Goal: Task Accomplishment & Management: Complete application form

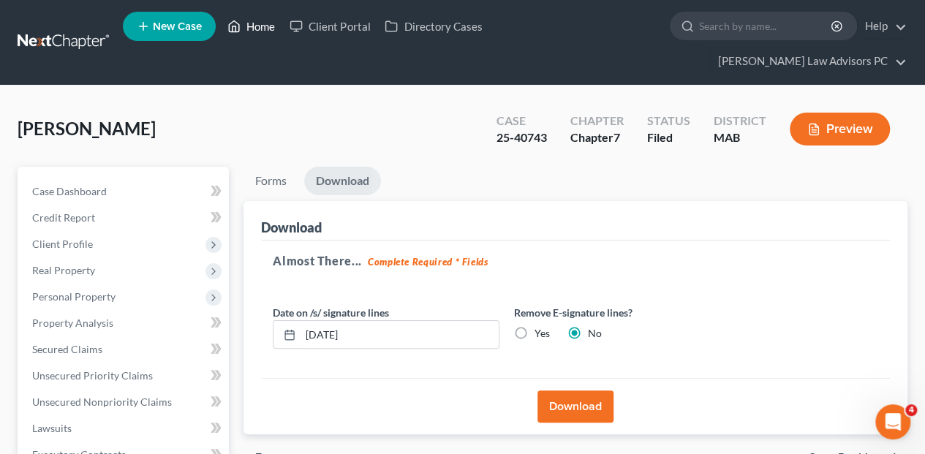
click at [265, 30] on link "Home" at bounding box center [251, 26] width 62 height 26
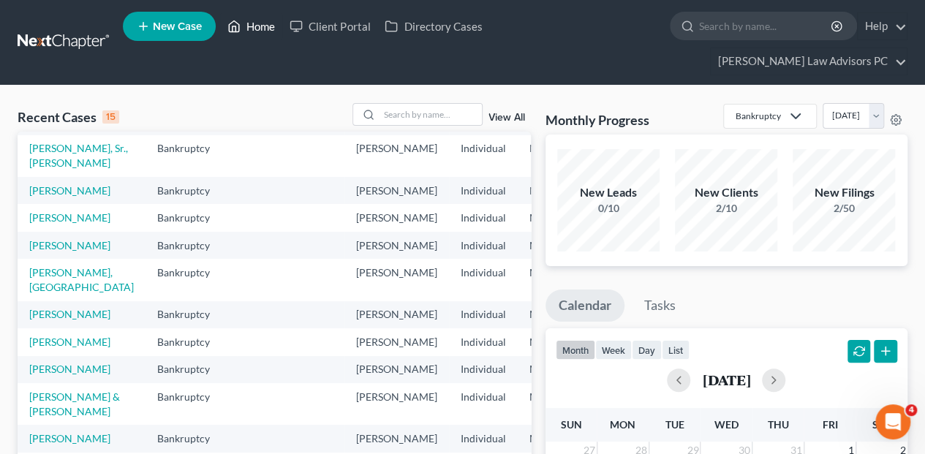
scroll to position [146, 0]
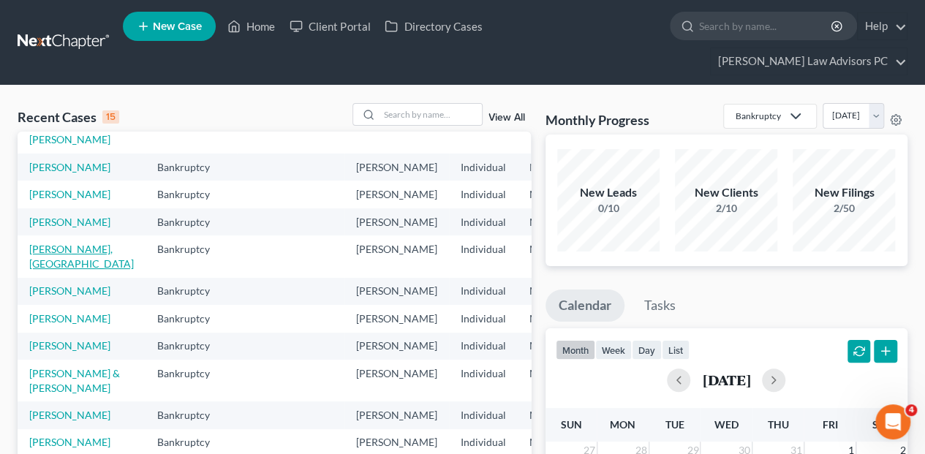
click at [35, 270] on link "[PERSON_NAME], [GEOGRAPHIC_DATA]" at bounding box center [81, 256] width 105 height 27
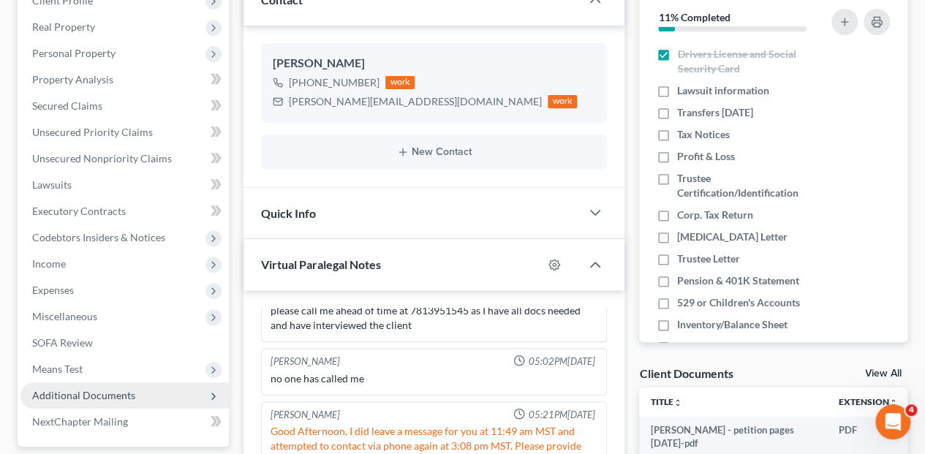
scroll to position [341, 0]
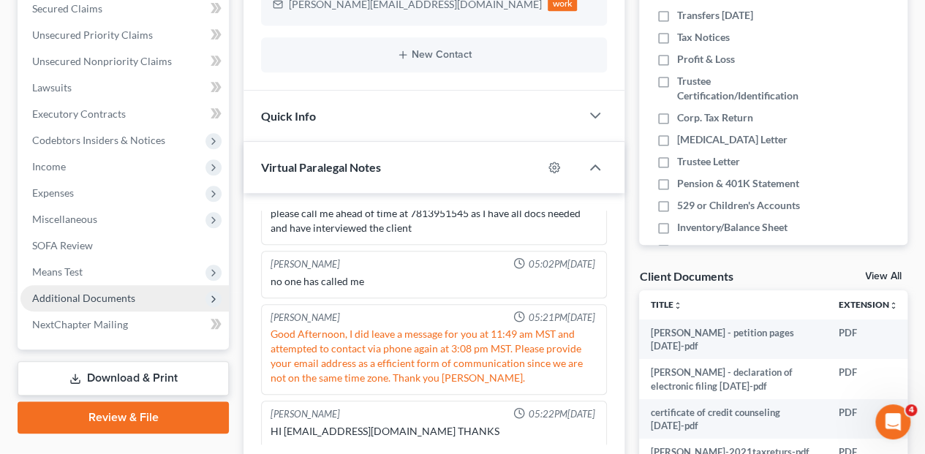
click at [91, 292] on span "Additional Documents" at bounding box center [83, 298] width 103 height 12
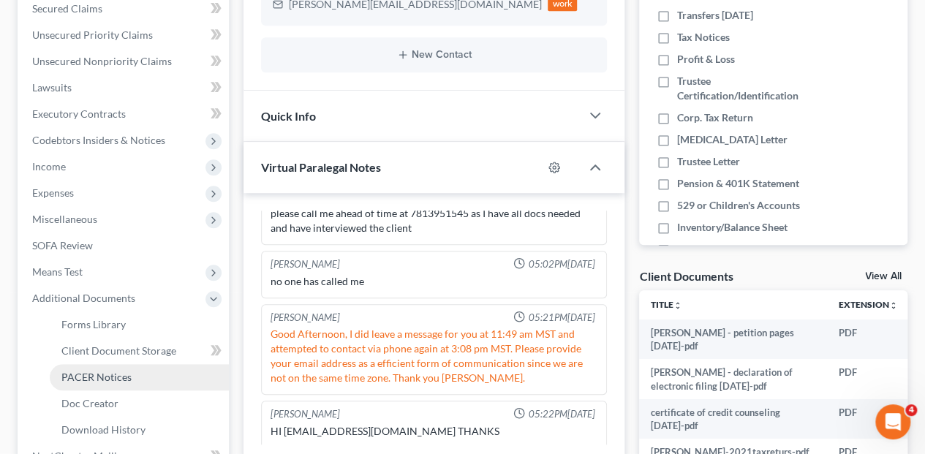
click at [107, 371] on span "PACER Notices" at bounding box center [96, 377] width 70 height 12
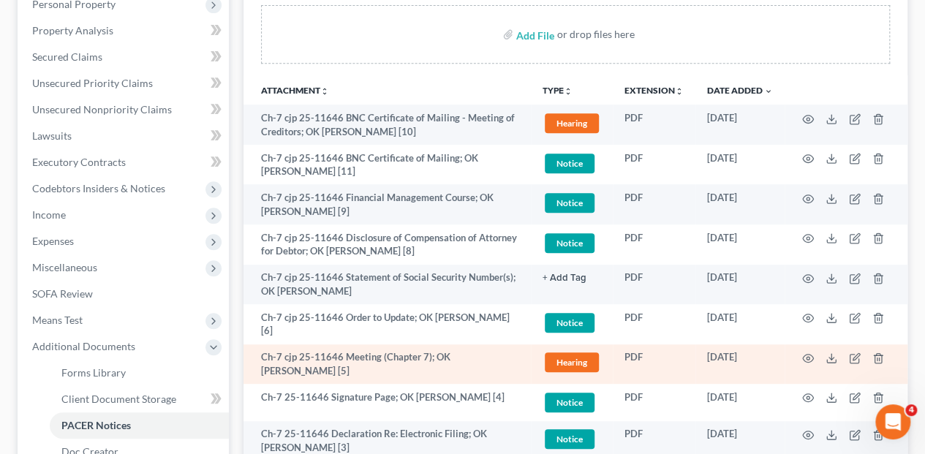
scroll to position [341, 0]
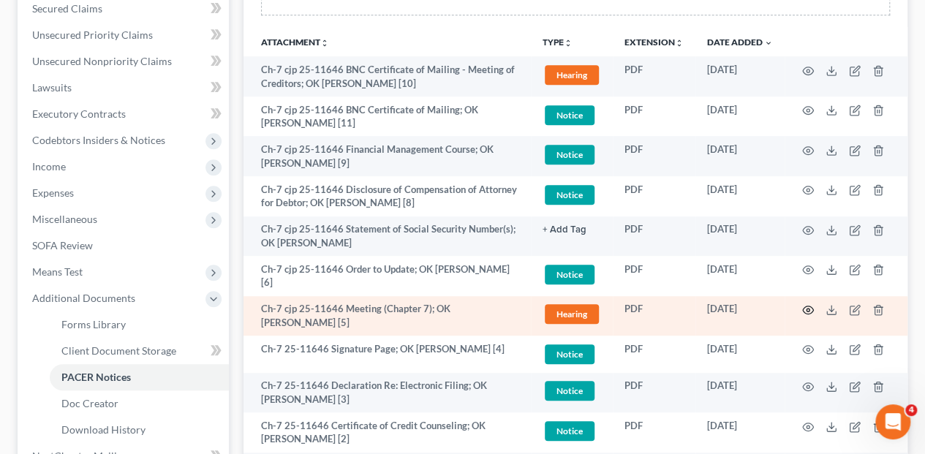
click at [803, 306] on icon "button" at bounding box center [808, 310] width 11 height 8
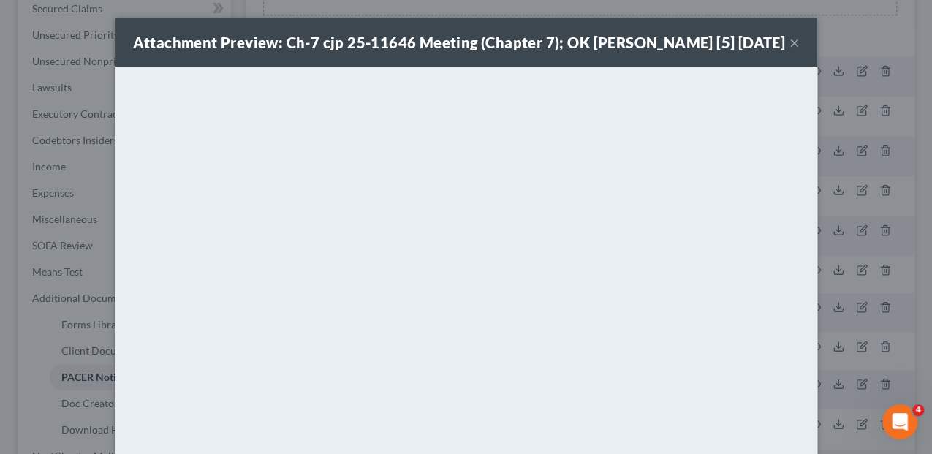
click at [789, 38] on button "×" at bounding box center [794, 43] width 10 height 18
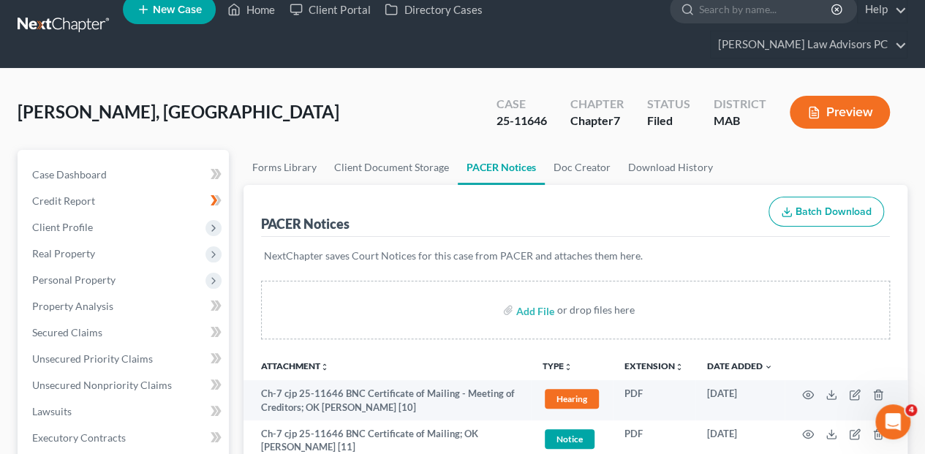
scroll to position [0, 0]
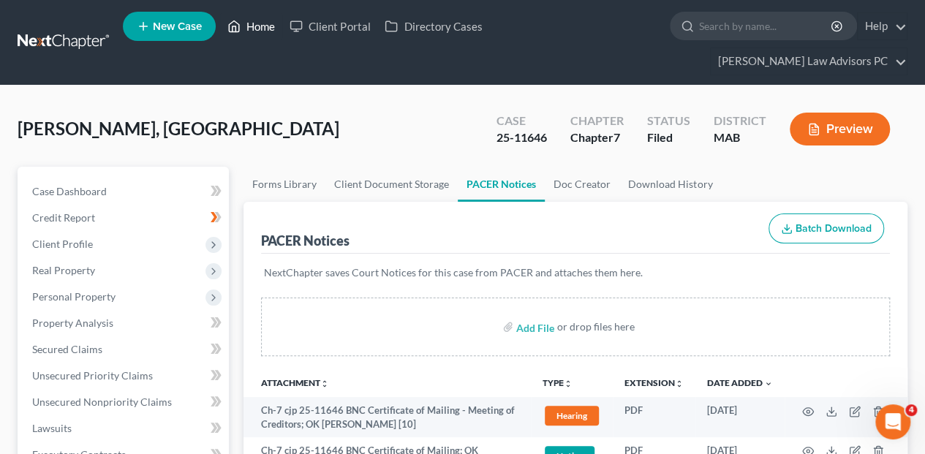
click at [251, 31] on link "Home" at bounding box center [251, 26] width 62 height 26
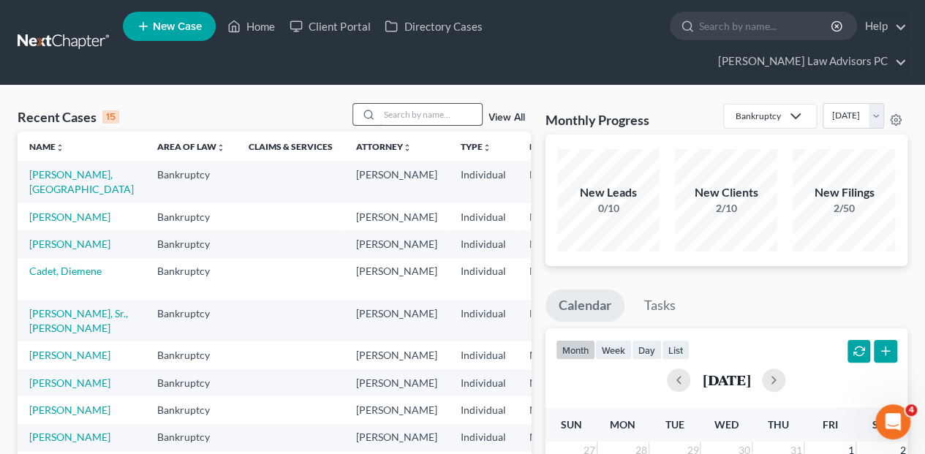
click at [417, 104] on input "search" at bounding box center [430, 114] width 102 height 21
type input "[PERSON_NAME]"
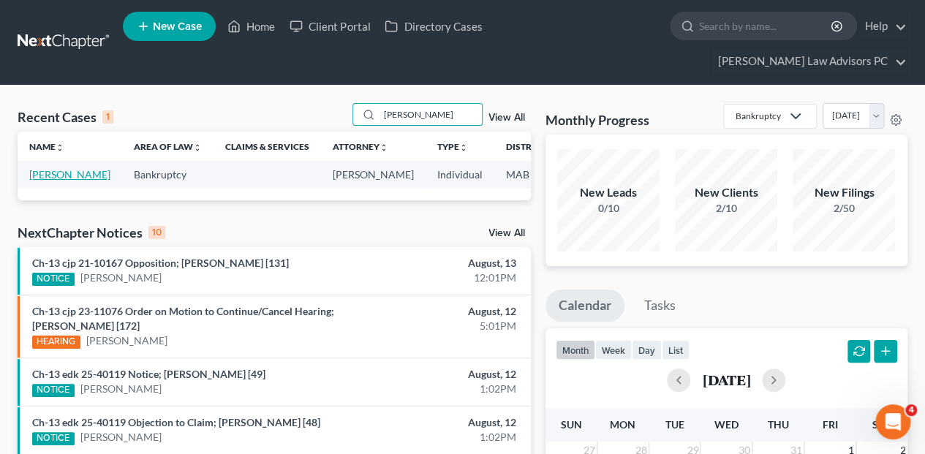
click at [42, 168] on link "[PERSON_NAME]" at bounding box center [69, 174] width 81 height 12
select select "6"
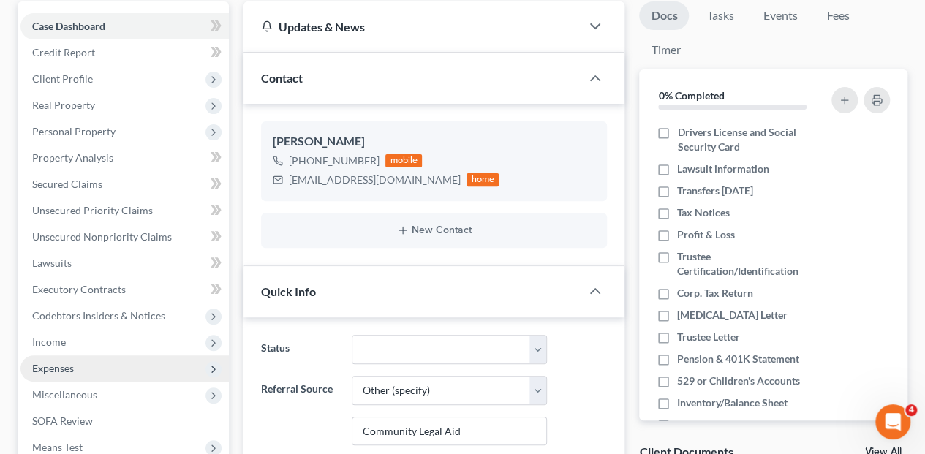
scroll to position [243, 0]
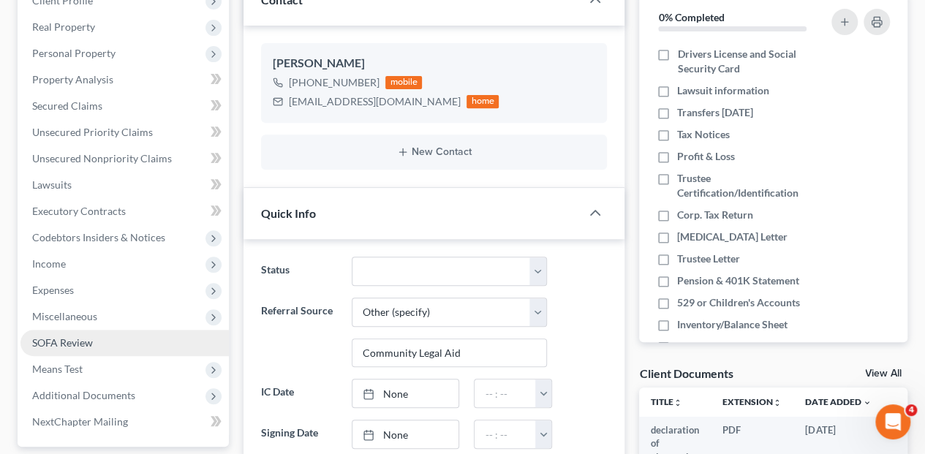
click at [82, 336] on span "SOFA Review" at bounding box center [62, 342] width 61 height 12
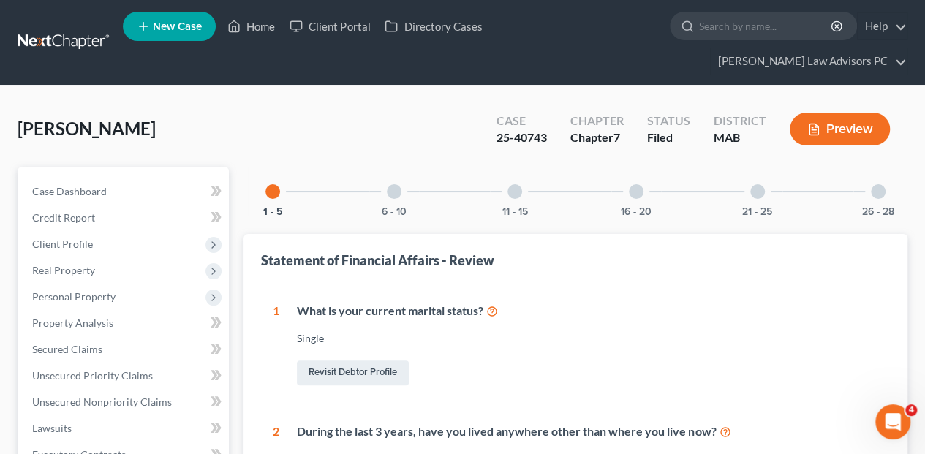
click at [758, 184] on div at bounding box center [757, 191] width 15 height 15
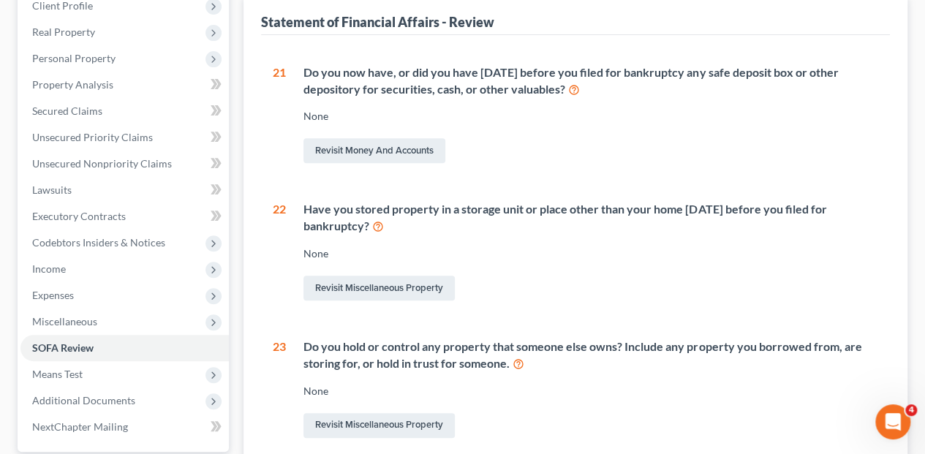
scroll to position [243, 0]
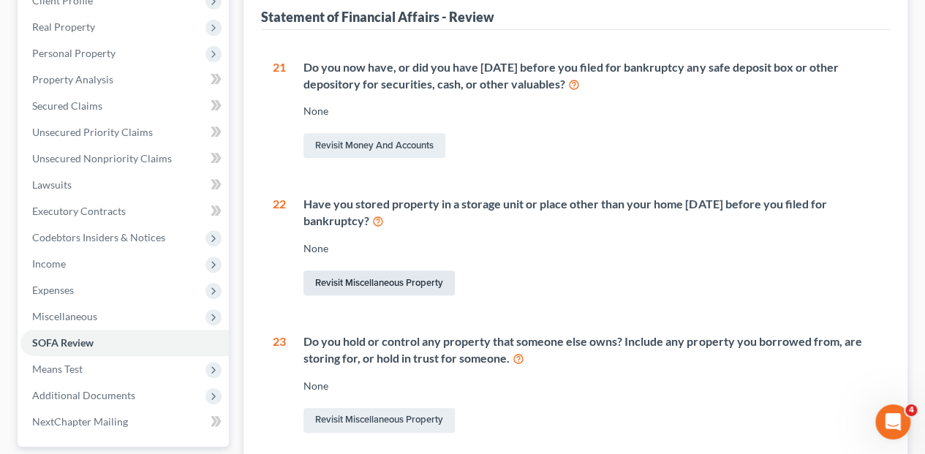
click at [346, 270] on link "Revisit Miscellaneous Property" at bounding box center [378, 282] width 151 height 25
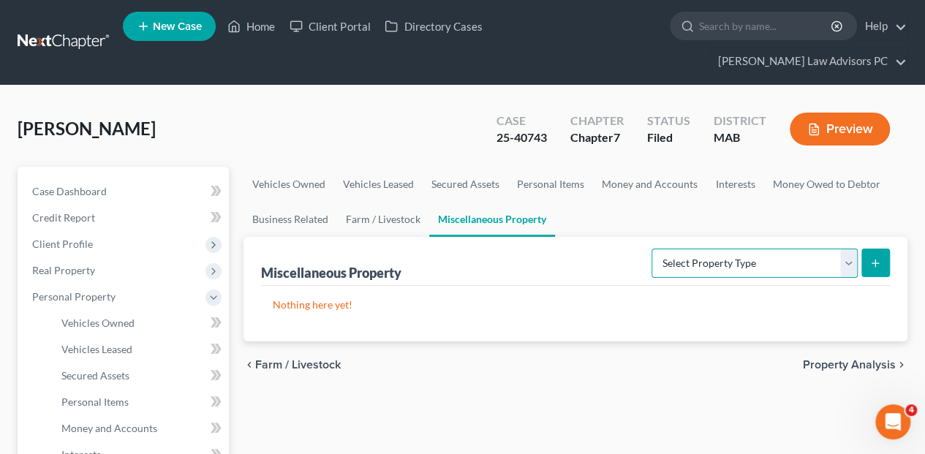
click at [845, 249] on select "Select Property Type Assigned for Creditor Benefit [DATE] Holding for Another N…" at bounding box center [754, 263] width 206 height 29
click at [843, 249] on select "Select Property Type Assigned for Creditor Benefit [DATE] Holding for Another N…" at bounding box center [754, 263] width 206 height 29
select select "not_yet_listed"
click at [651, 249] on select "Select Property Type Assigned for Creditor Benefit [DATE] Holding for Another N…" at bounding box center [754, 263] width 206 height 29
click at [874, 263] on line "submit" at bounding box center [875, 263] width 7 height 0
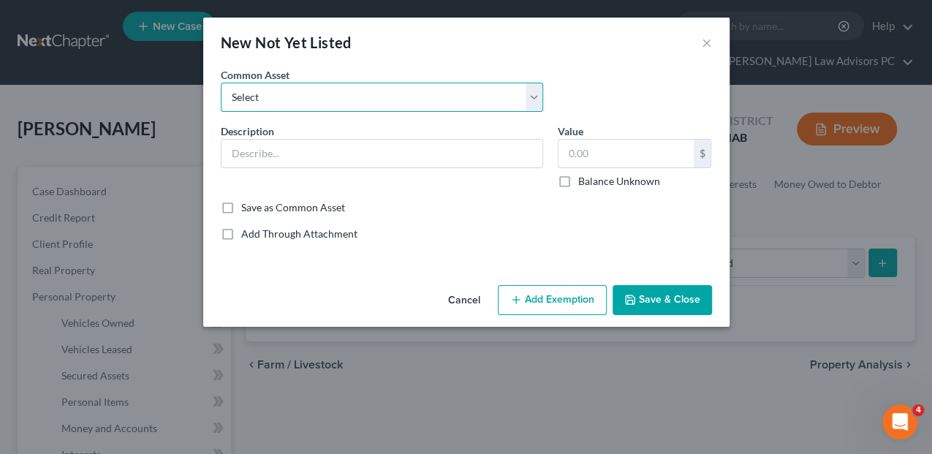
click at [534, 94] on select "Select miscellaneous-stock in business SOCIAL SECURITY AWARD-DISPUTED perosnal …" at bounding box center [382, 97] width 322 height 29
select select "9"
click at [221, 83] on select "Select miscellaneous-stock in business SOCIAL SECURITY AWARD-DISPUTED perosnal …" at bounding box center [382, 97] width 322 height 29
type input "storage household goods"
type input "1,000.00"
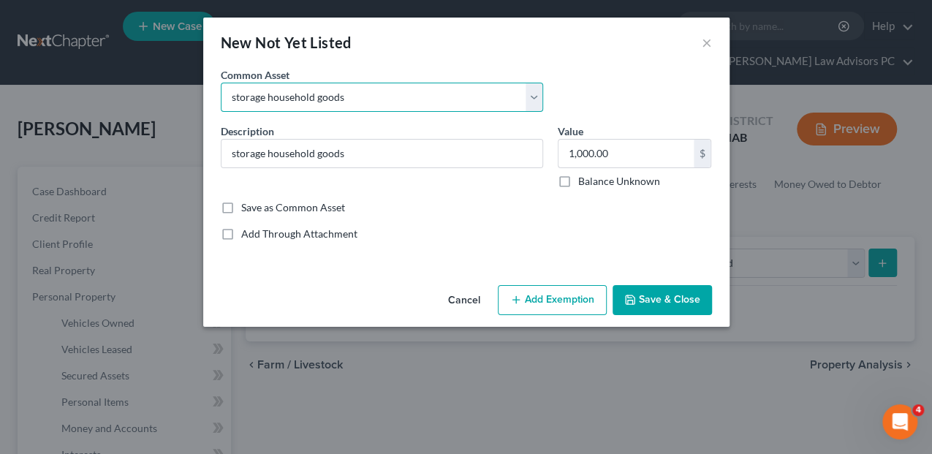
click at [362, 94] on select "Select miscellaneous-stock in business SOCIAL SECURITY AWARD-DISPUTED perosnal …" at bounding box center [382, 97] width 322 height 29
click at [361, 94] on select "Select miscellaneous-stock in business SOCIAL SECURITY AWARD-DISPUTED perosnal …" at bounding box center [382, 97] width 322 height 29
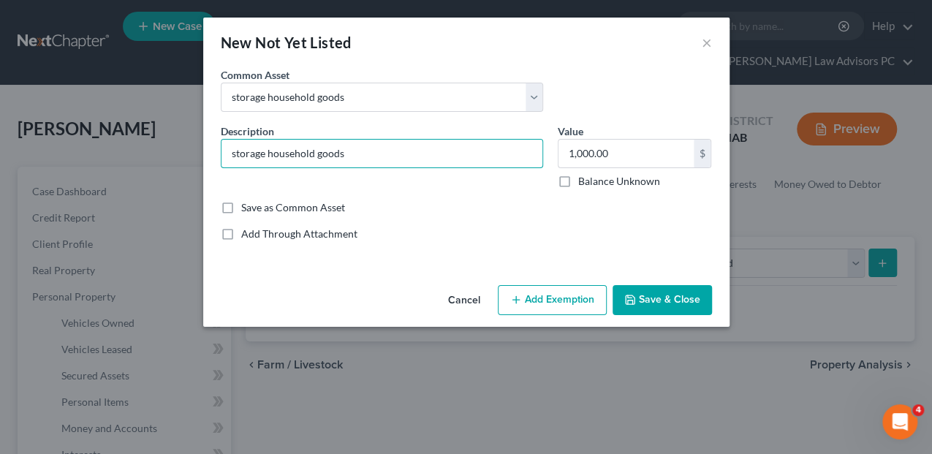
drag, startPoint x: 390, startPoint y: 158, endPoint x: 211, endPoint y: 160, distance: 179.1
click at [210, 160] on div "An exemption set must first be selected from the Filing Information section. Co…" at bounding box center [466, 173] width 526 height 212
type input "household goods - value included in Schedule A/B"
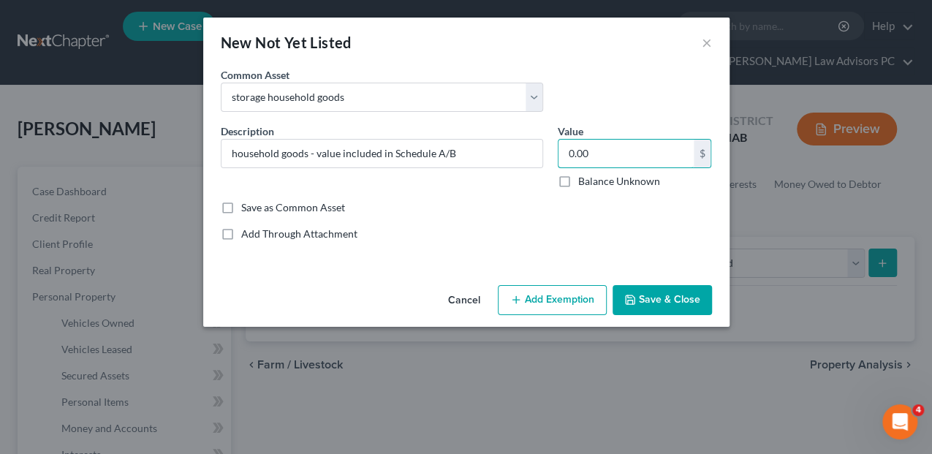
type input "0.00"
click at [676, 298] on button "Save & Close" at bounding box center [661, 300] width 99 height 31
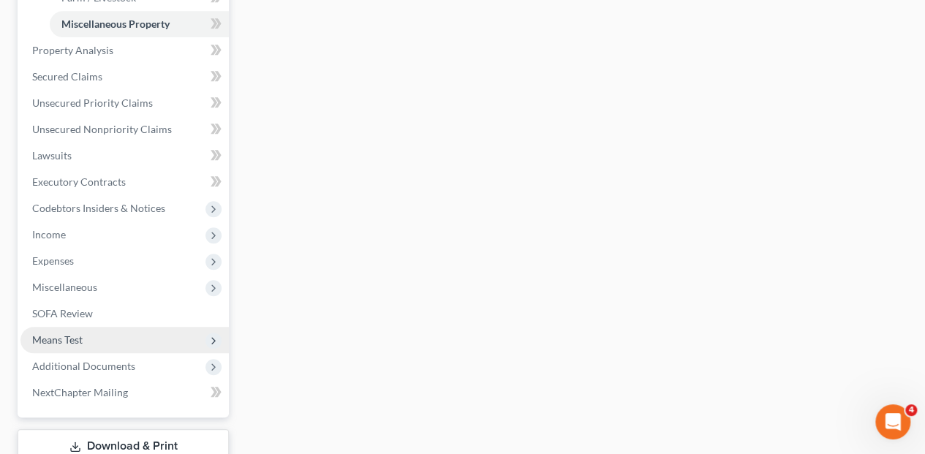
scroll to position [585, 0]
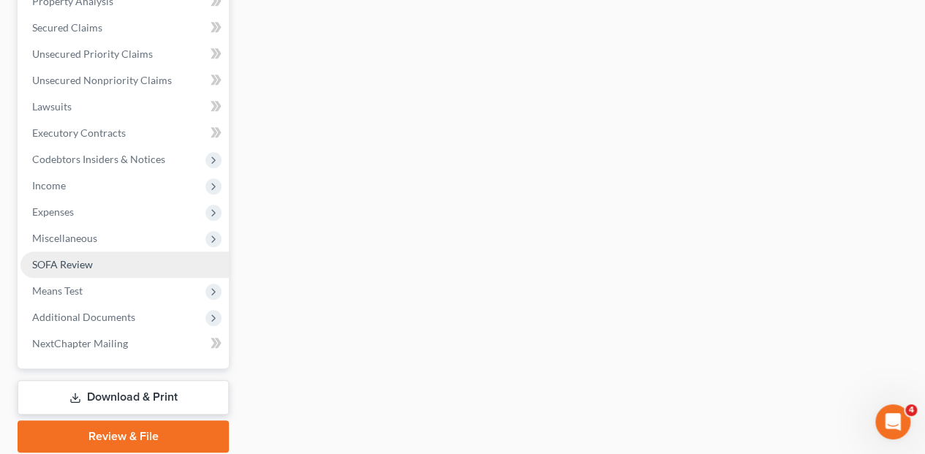
click at [59, 258] on span "SOFA Review" at bounding box center [62, 264] width 61 height 12
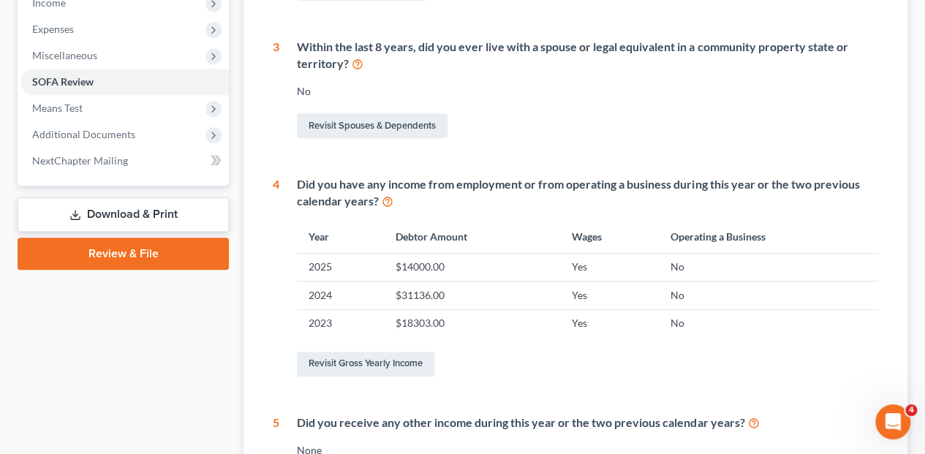
scroll to position [633, 0]
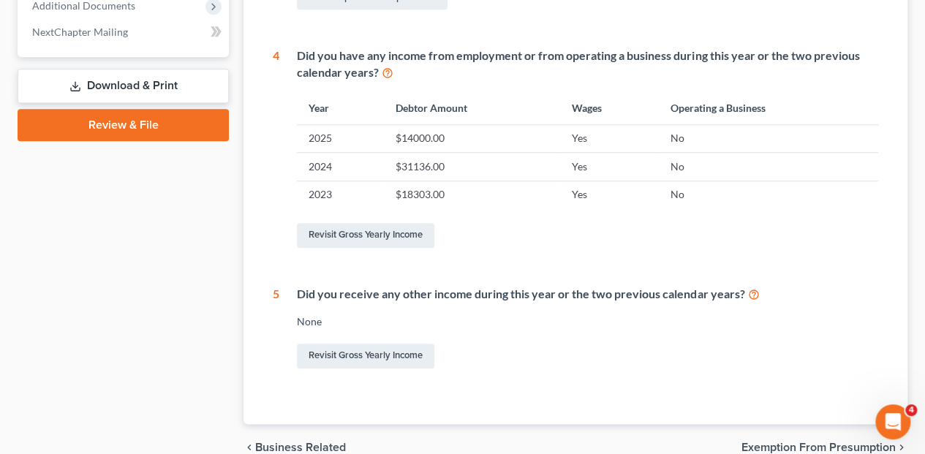
click at [128, 69] on link "Download & Print" at bounding box center [123, 86] width 211 height 34
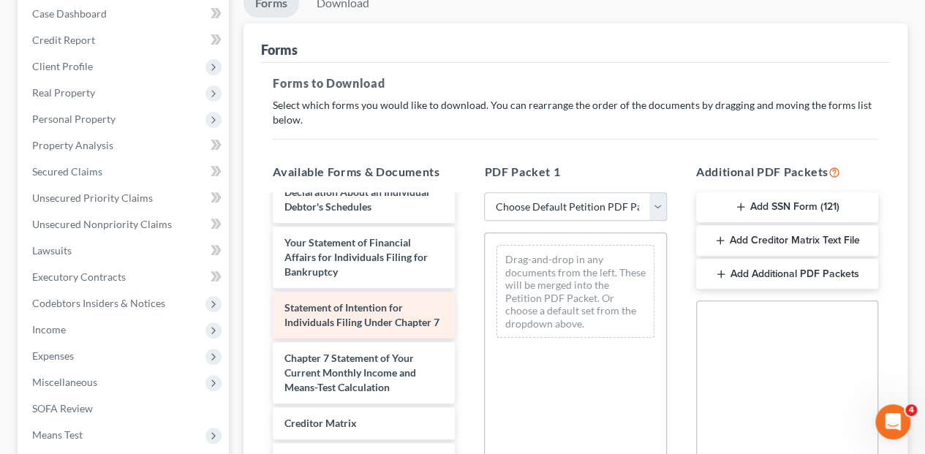
scroll to position [194, 0]
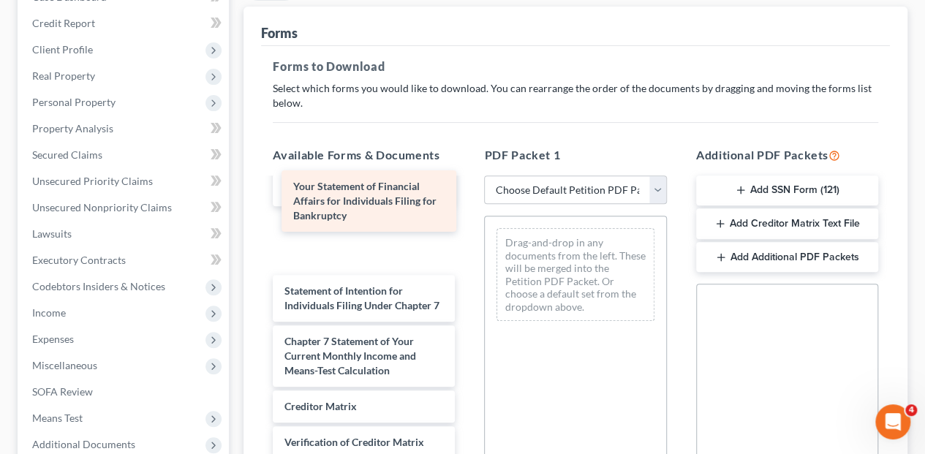
drag, startPoint x: 367, startPoint y: 169, endPoint x: 526, endPoint y: 202, distance: 162.1
click at [466, 205] on div "Your Statement of Financial Affairs for Individuals Filing for Bankruptcy decla…" at bounding box center [363, 57] width 205 height 1033
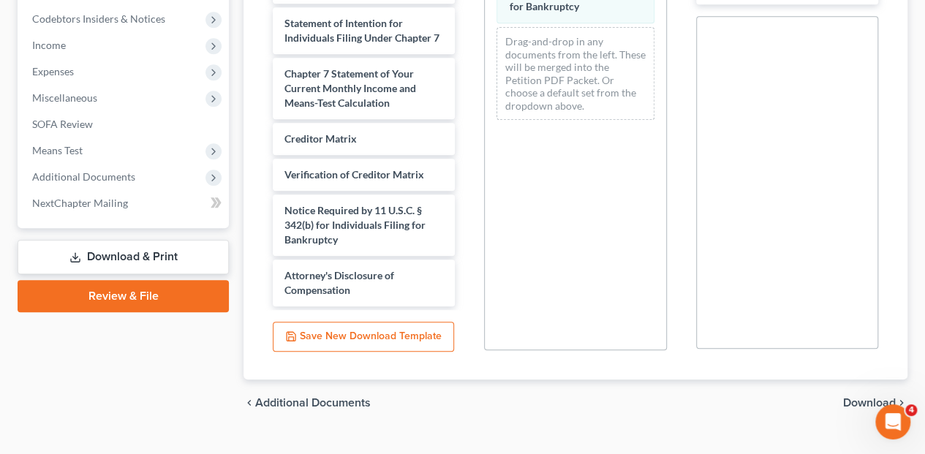
click at [873, 397] on span "Download" at bounding box center [869, 403] width 53 height 12
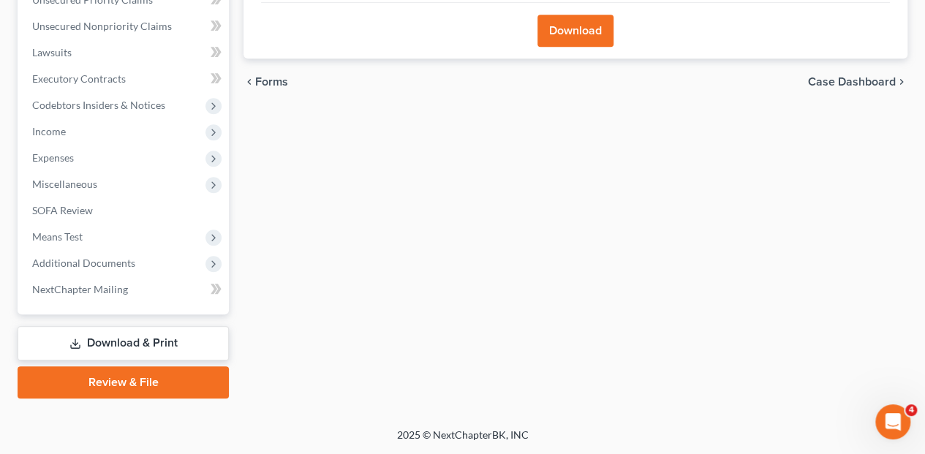
scroll to position [347, 0]
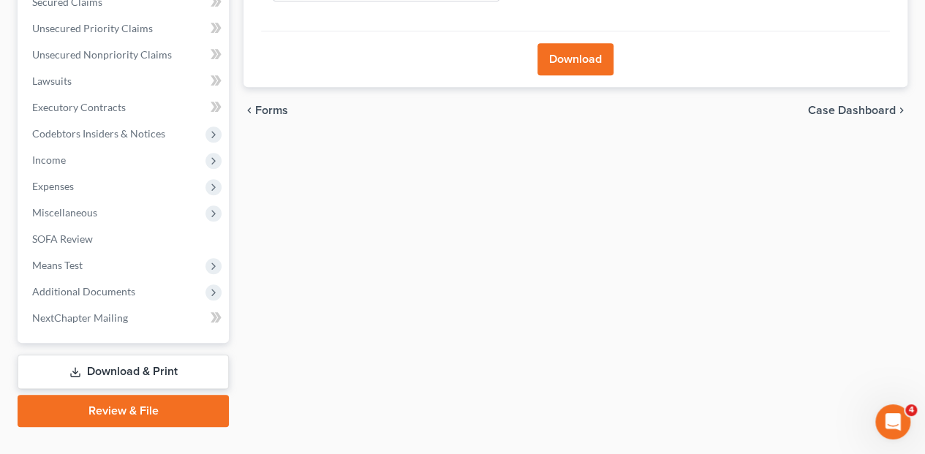
click at [583, 43] on button "Download" at bounding box center [575, 59] width 76 height 32
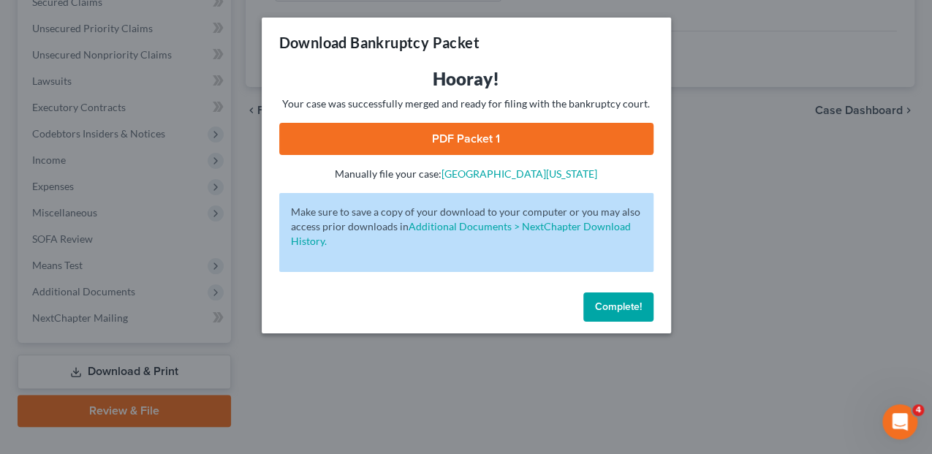
click at [498, 142] on link "PDF Packet 1" at bounding box center [466, 139] width 374 height 32
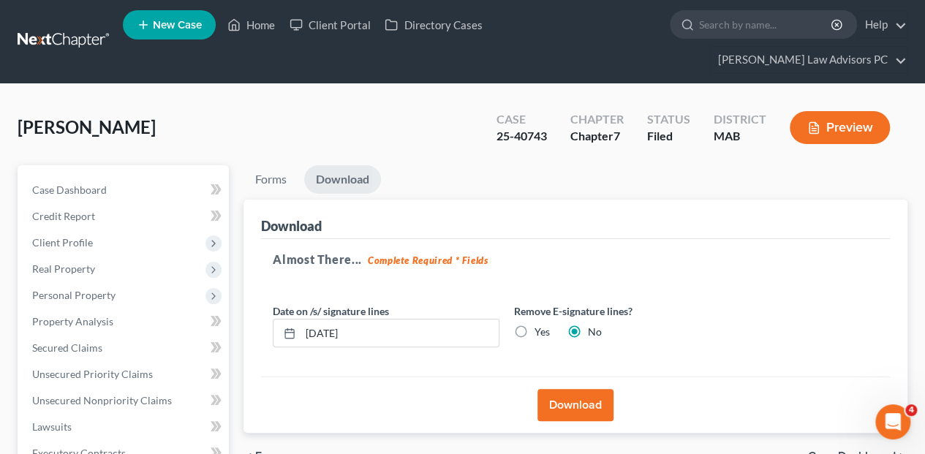
scroll to position [0, 0]
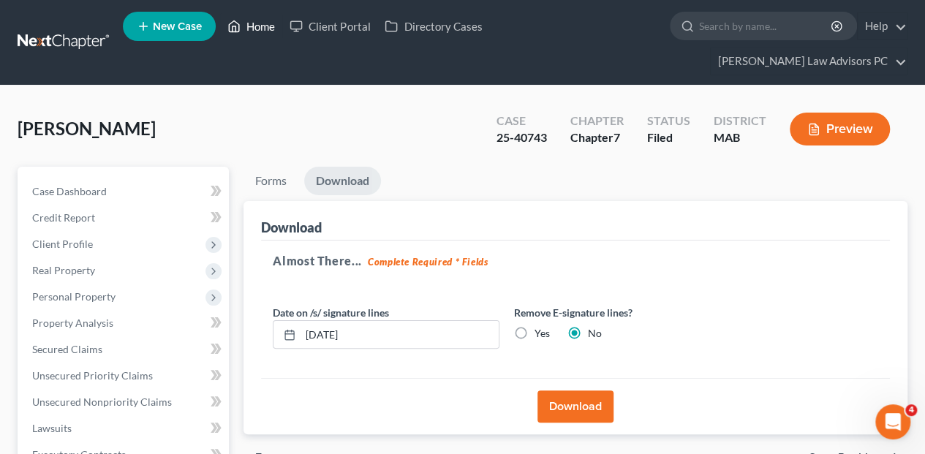
click at [252, 28] on link "Home" at bounding box center [251, 26] width 62 height 26
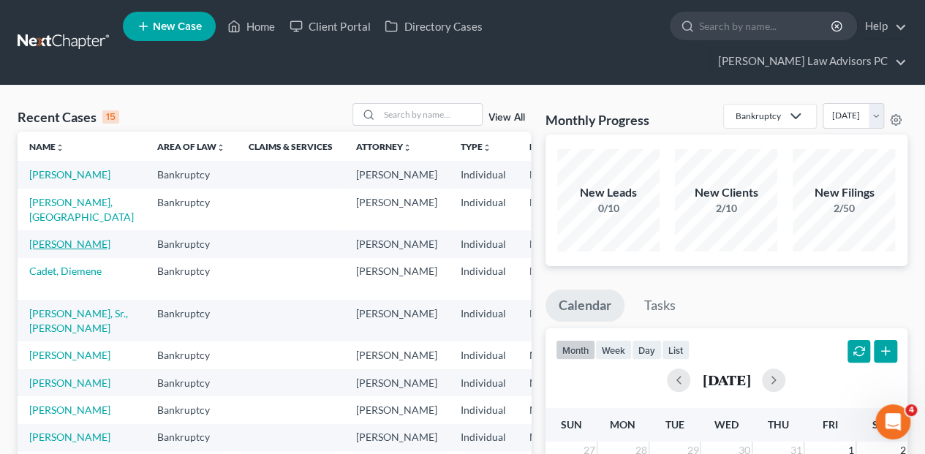
click at [42, 238] on link "[PERSON_NAME]" at bounding box center [69, 244] width 81 height 12
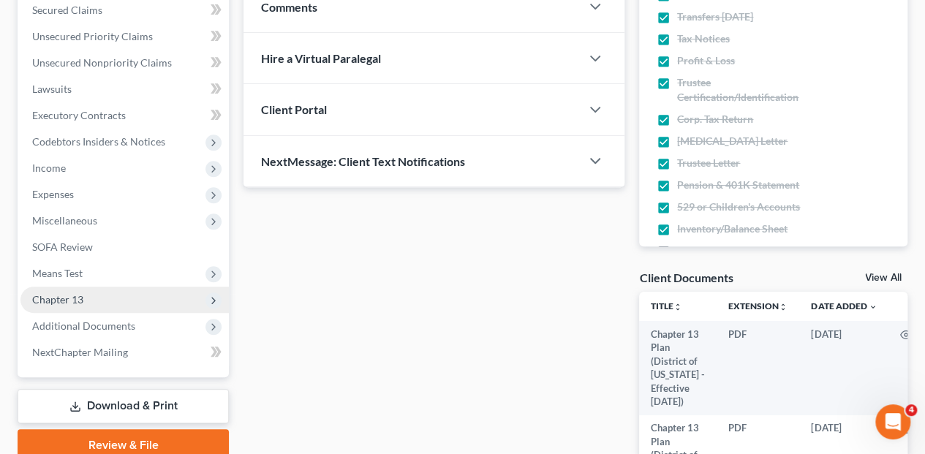
scroll to position [341, 0]
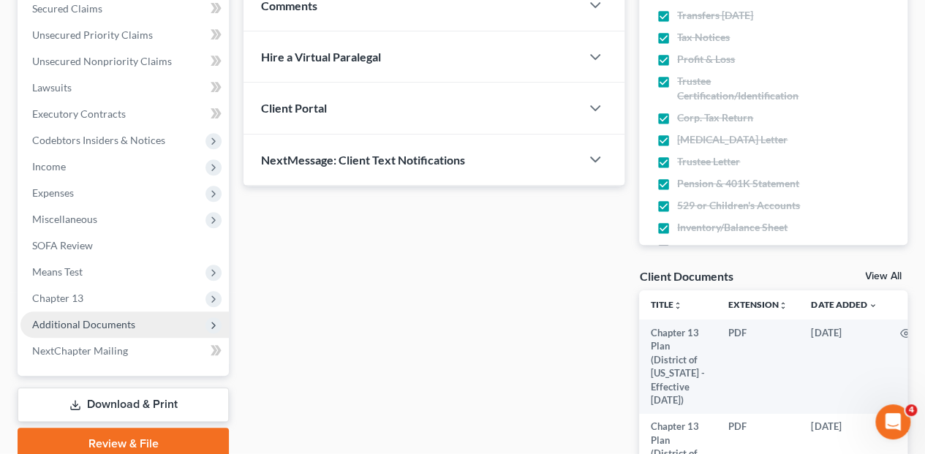
click at [64, 318] on span "Additional Documents" at bounding box center [83, 324] width 103 height 12
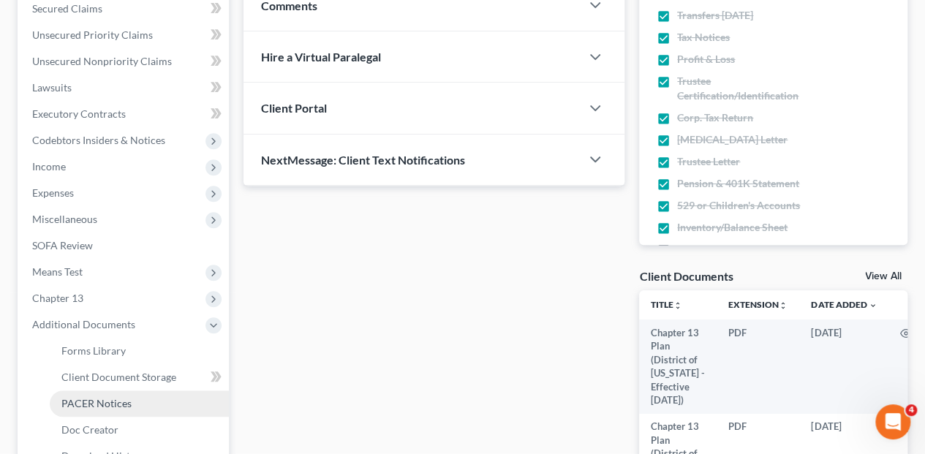
click at [85, 397] on span "PACER Notices" at bounding box center [96, 403] width 70 height 12
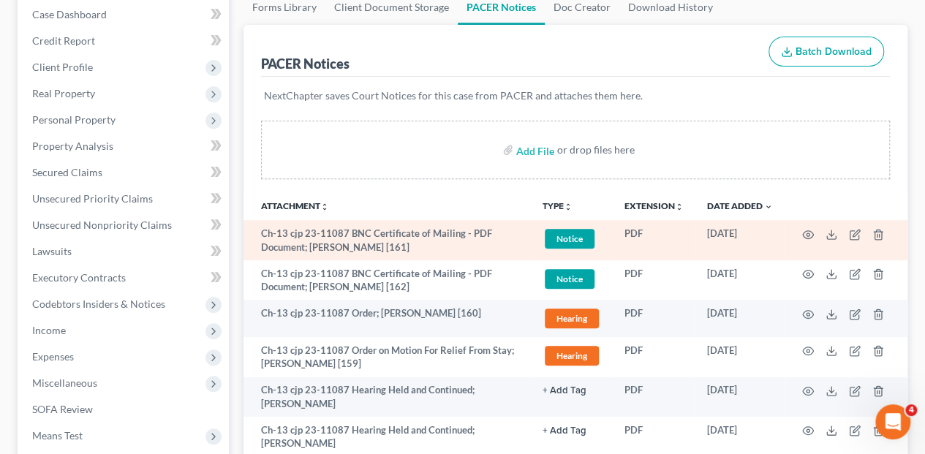
scroll to position [194, 0]
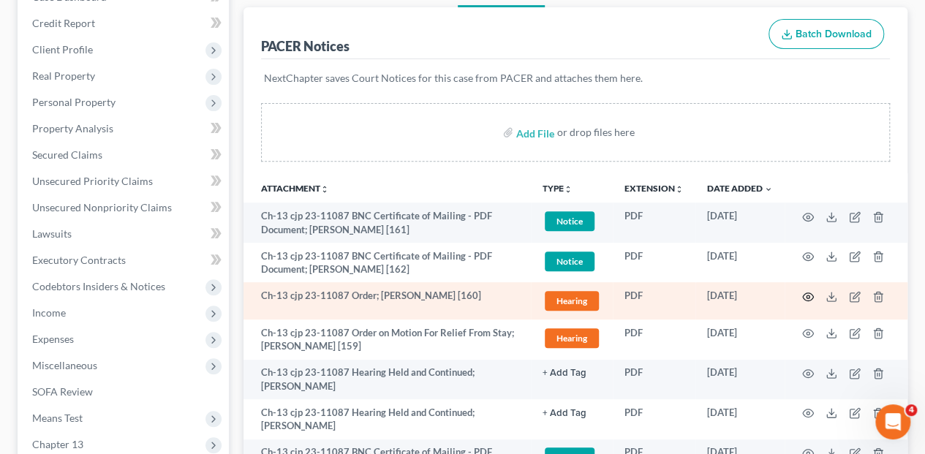
click at [805, 291] on icon "button" at bounding box center [808, 297] width 12 height 12
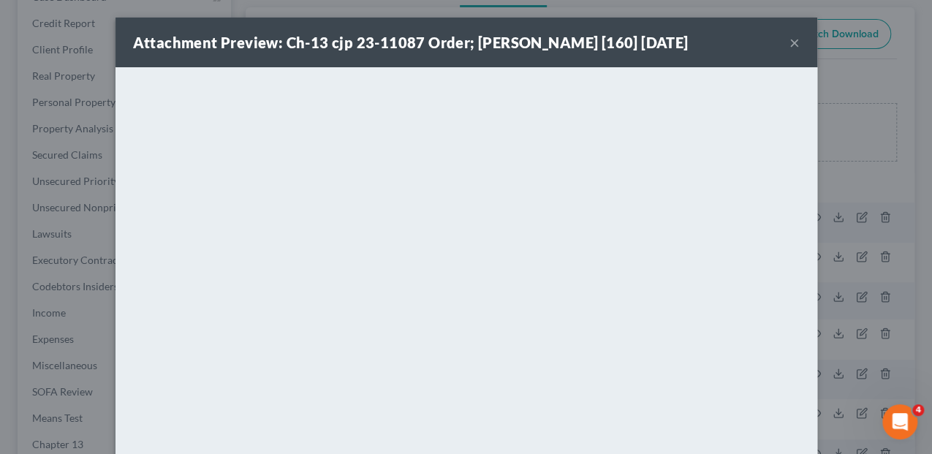
click at [792, 47] on button "×" at bounding box center [794, 43] width 10 height 18
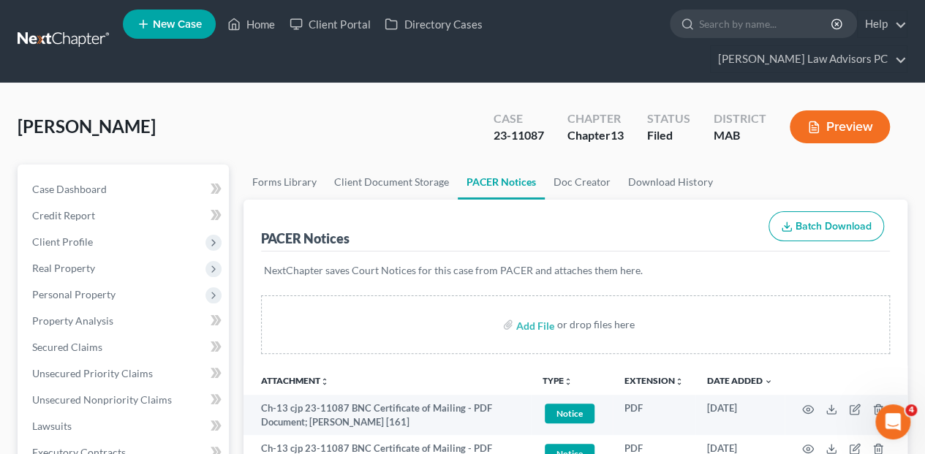
scroll to position [0, 0]
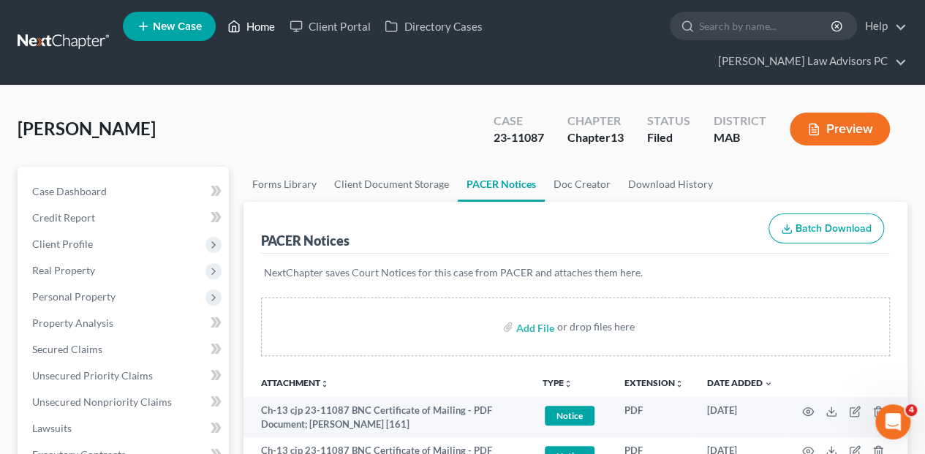
click at [265, 20] on link "Home" at bounding box center [251, 26] width 62 height 26
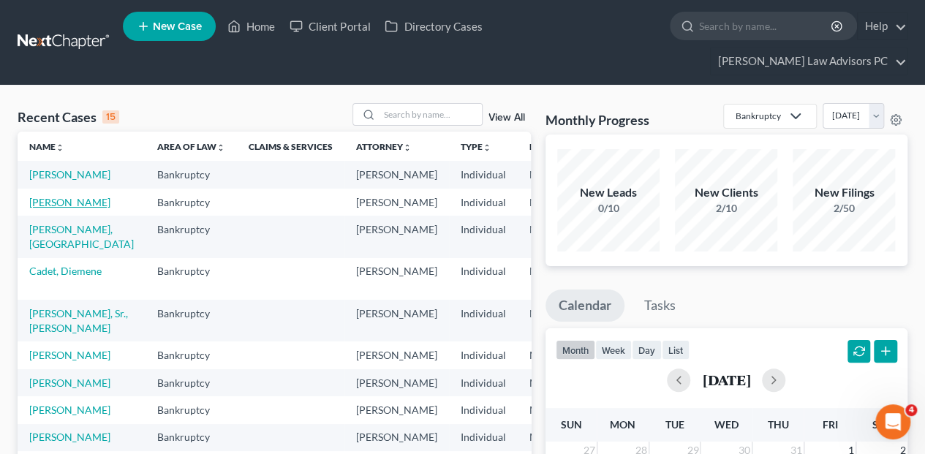
click at [50, 199] on link "[PERSON_NAME]" at bounding box center [69, 202] width 81 height 12
select select "6"
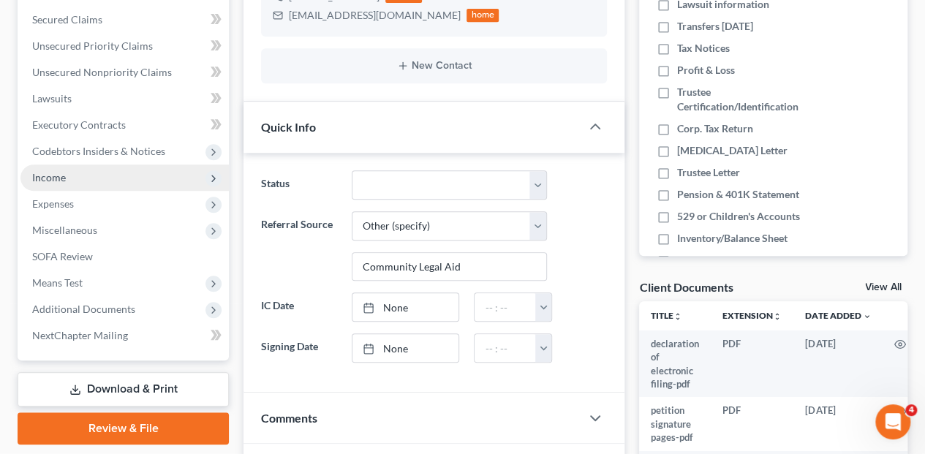
scroll to position [341, 0]
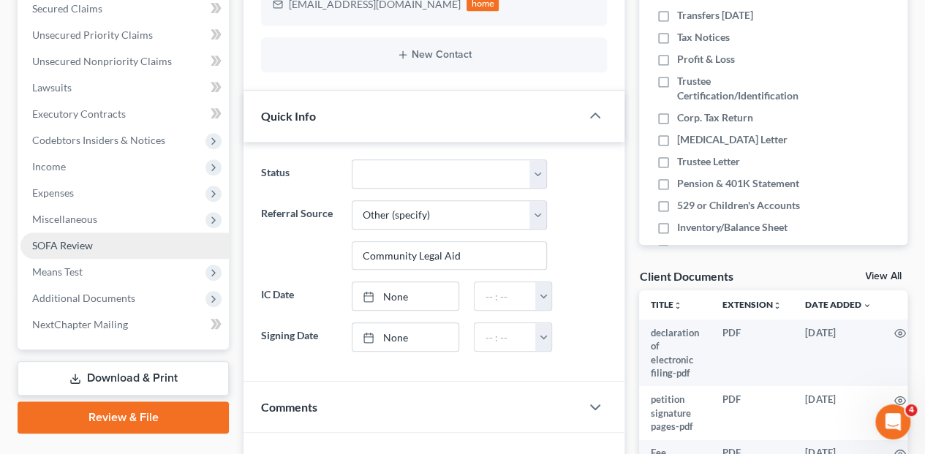
click at [70, 239] on span "SOFA Review" at bounding box center [62, 245] width 61 height 12
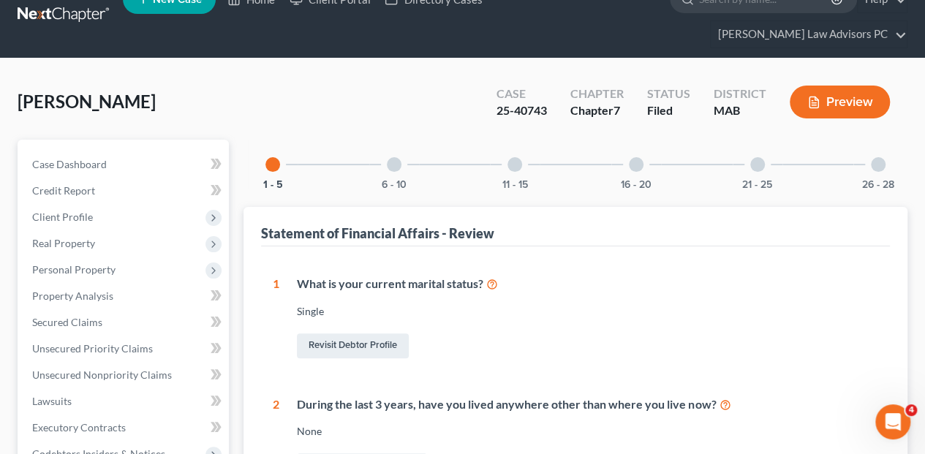
scroll to position [48, 0]
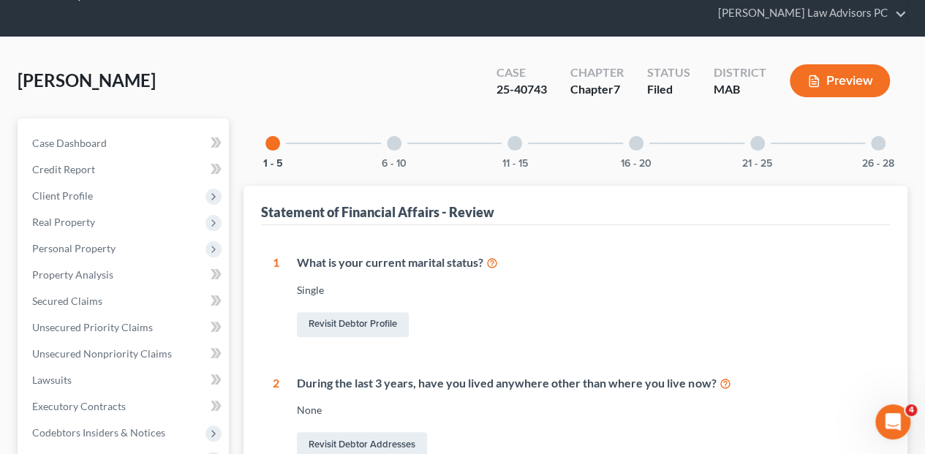
click at [752, 136] on div at bounding box center [757, 143] width 15 height 15
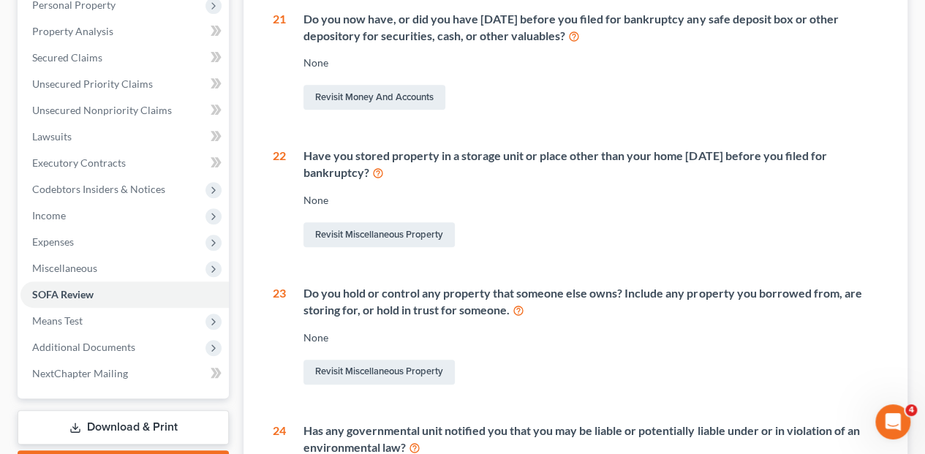
scroll to position [292, 0]
click at [335, 221] on link "Revisit Miscellaneous Property" at bounding box center [378, 233] width 151 height 25
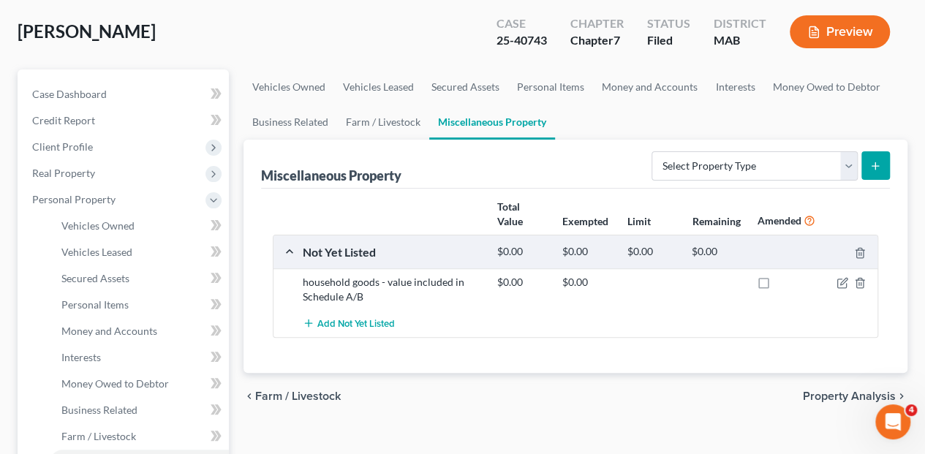
scroll to position [146, 0]
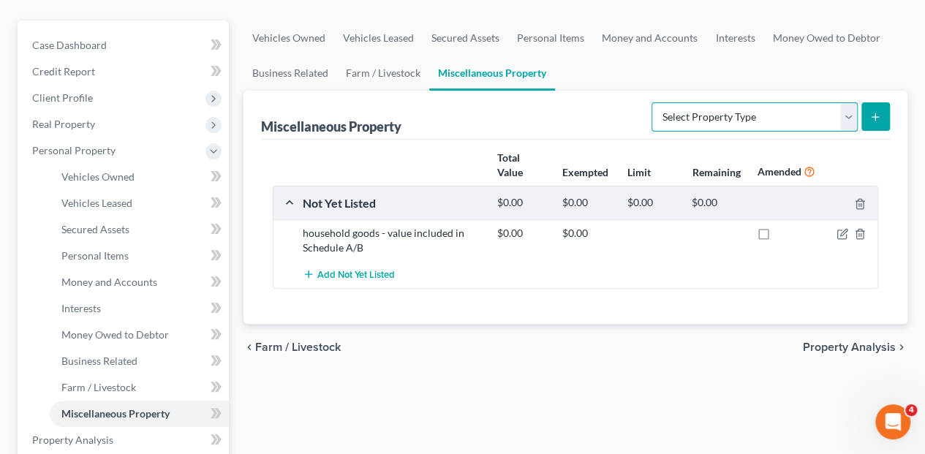
click at [845, 102] on select "Select Property Type Assigned for Creditor Benefit [DATE] Holding for Another N…" at bounding box center [754, 116] width 206 height 29
select select "stored_within_1_year"
click at [651, 102] on select "Select Property Type Assigned for Creditor Benefit [DATE] Holding for Another N…" at bounding box center [754, 116] width 206 height 29
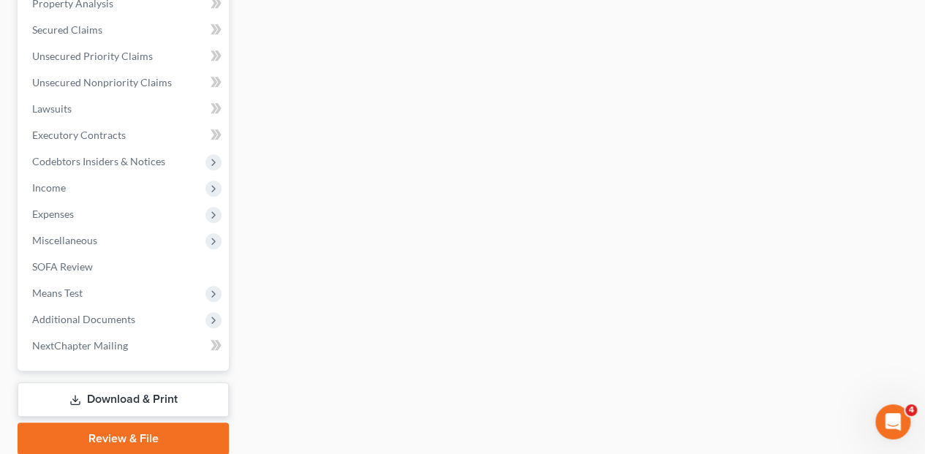
scroll to position [610, 0]
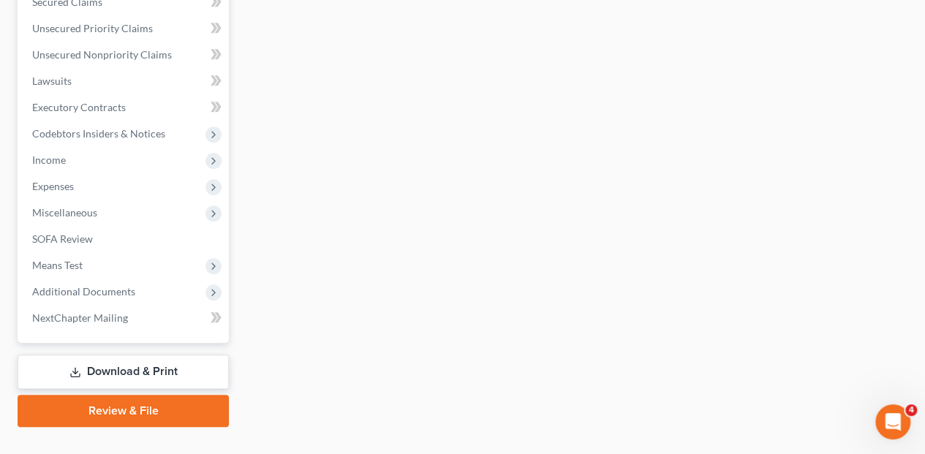
click at [145, 354] on link "Download & Print" at bounding box center [123, 371] width 211 height 34
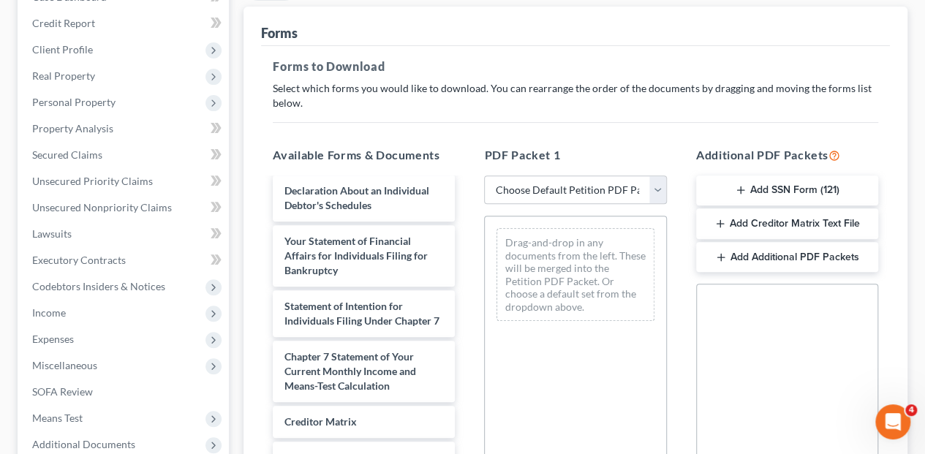
scroll to position [633, 0]
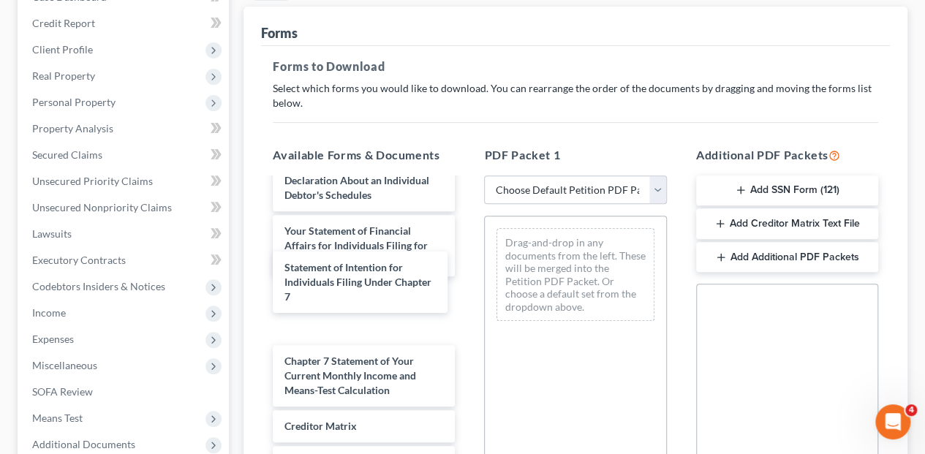
click at [335, 292] on div "Statement of Intention for Individuals Filing Under Chapter 7 declaration of el…" at bounding box center [363, 69] width 205 height 1047
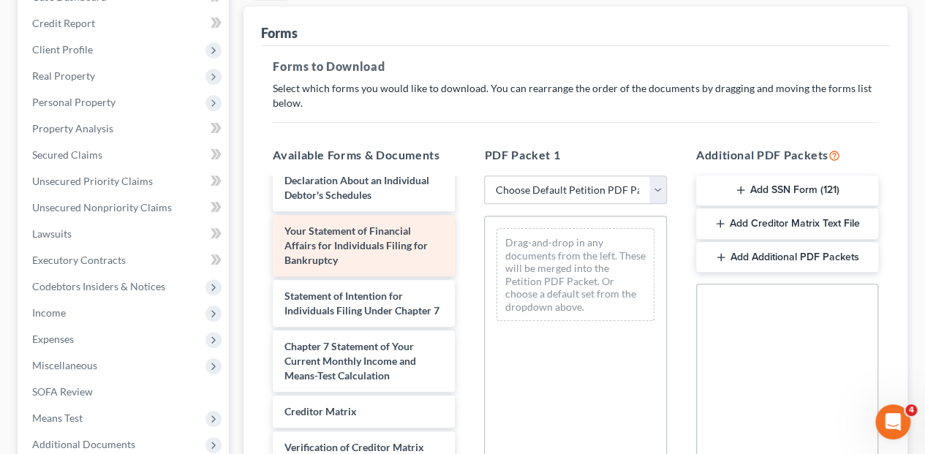
click at [466, 219] on div "declaration of electronic filing-pdf petition signature pages-pdf Fee Waiver Fo…" at bounding box center [363, 62] width 205 height 1033
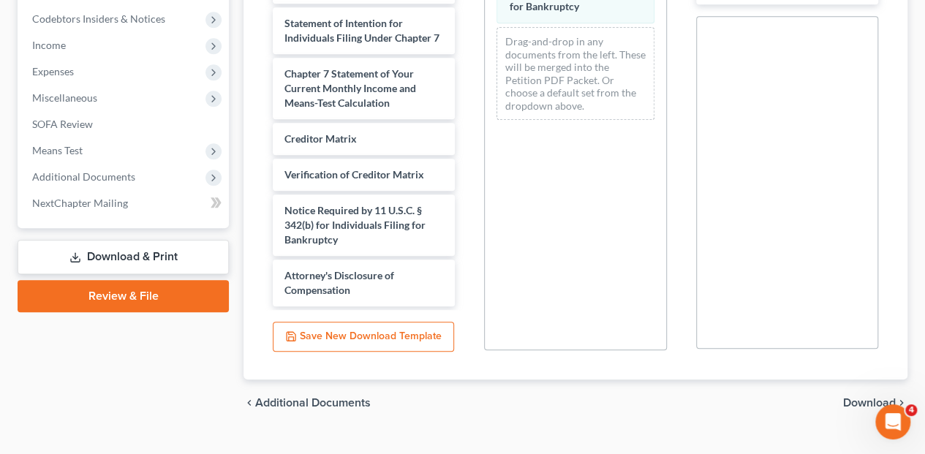
click at [857, 397] on span "Download" at bounding box center [869, 403] width 53 height 12
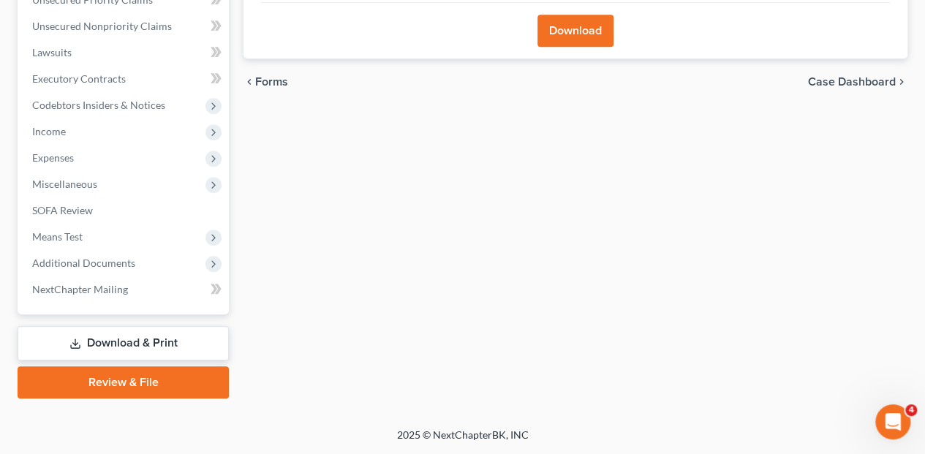
scroll to position [347, 0]
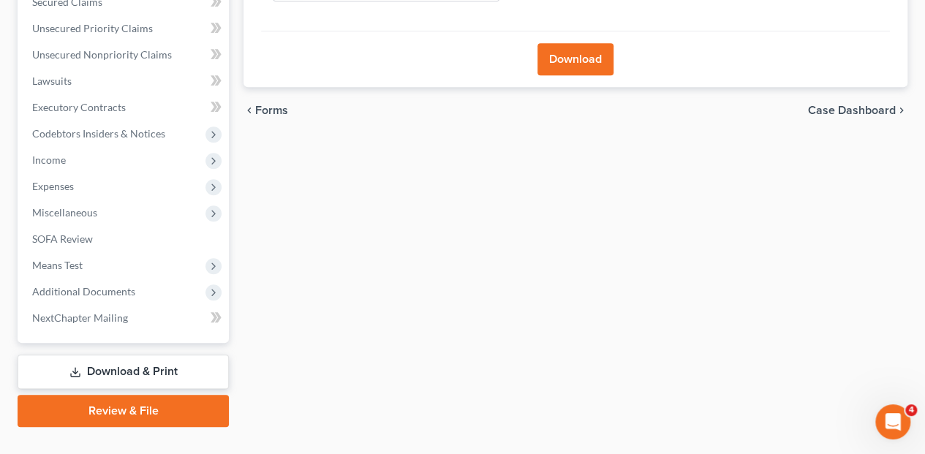
click at [563, 43] on button "Download" at bounding box center [575, 59] width 76 height 32
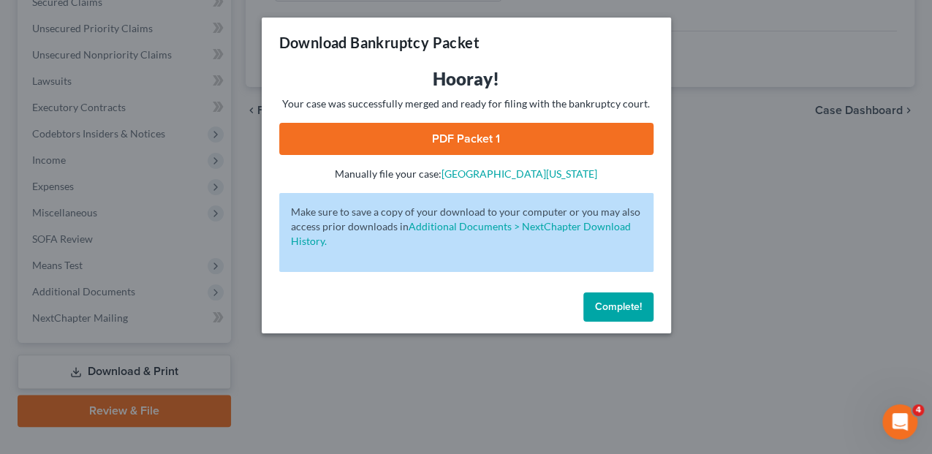
click at [499, 140] on link "PDF Packet 1" at bounding box center [466, 139] width 374 height 32
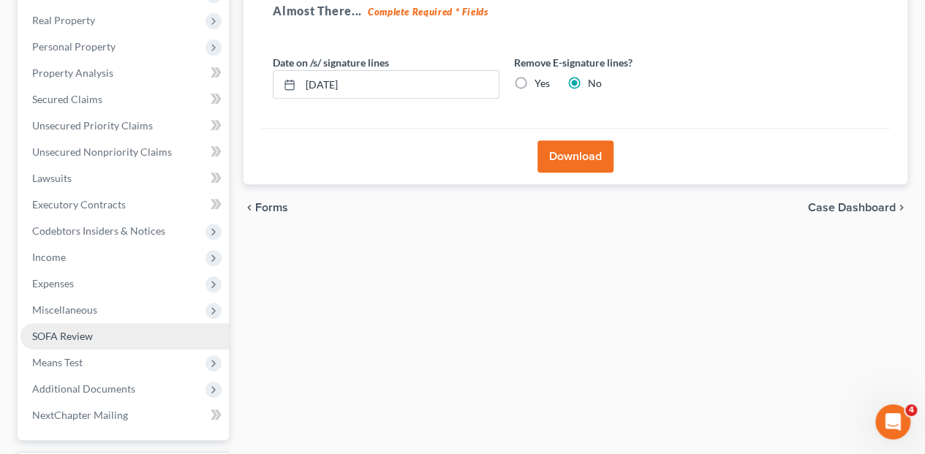
click at [80, 330] on span "SOFA Review" at bounding box center [62, 336] width 61 height 12
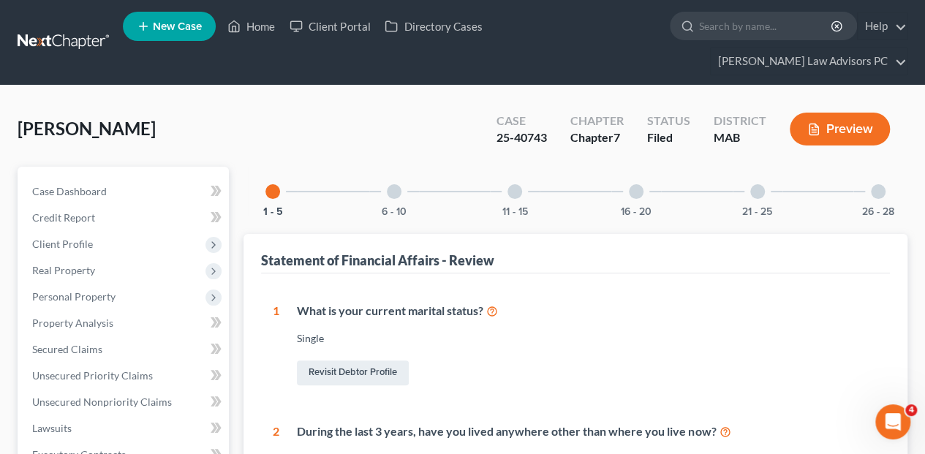
click at [757, 184] on div at bounding box center [757, 191] width 15 height 15
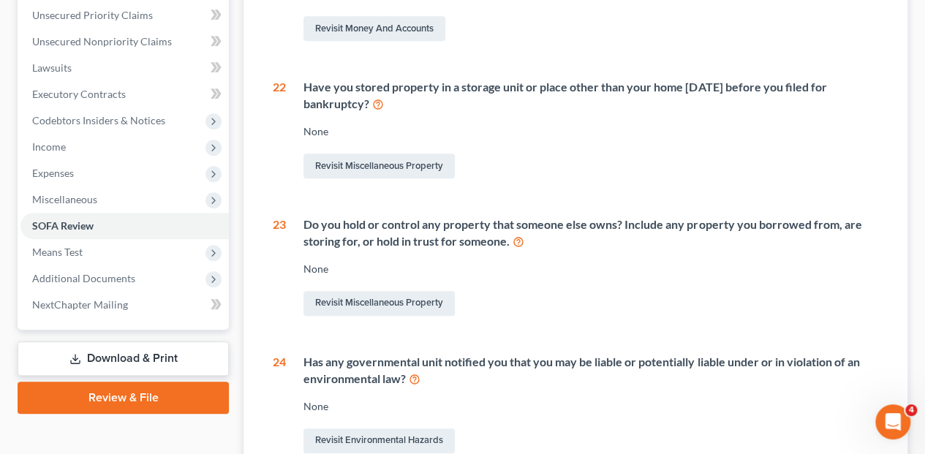
scroll to position [390, 0]
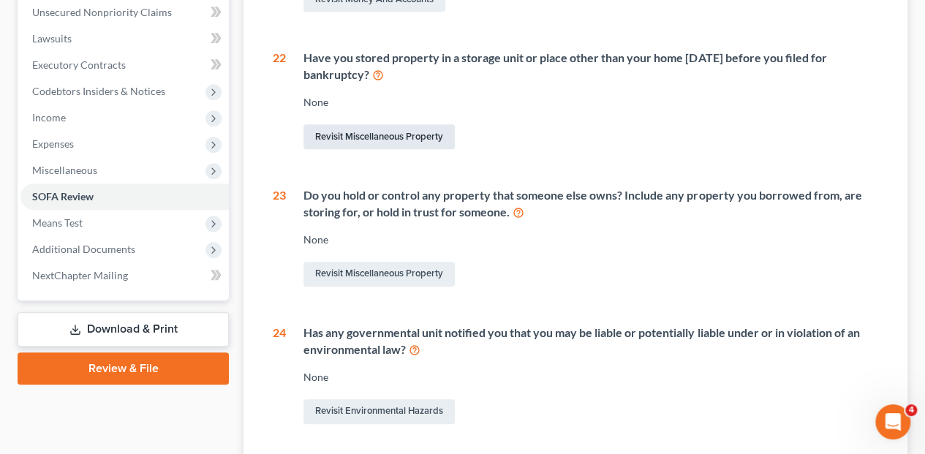
click at [381, 124] on link "Revisit Miscellaneous Property" at bounding box center [378, 136] width 151 height 25
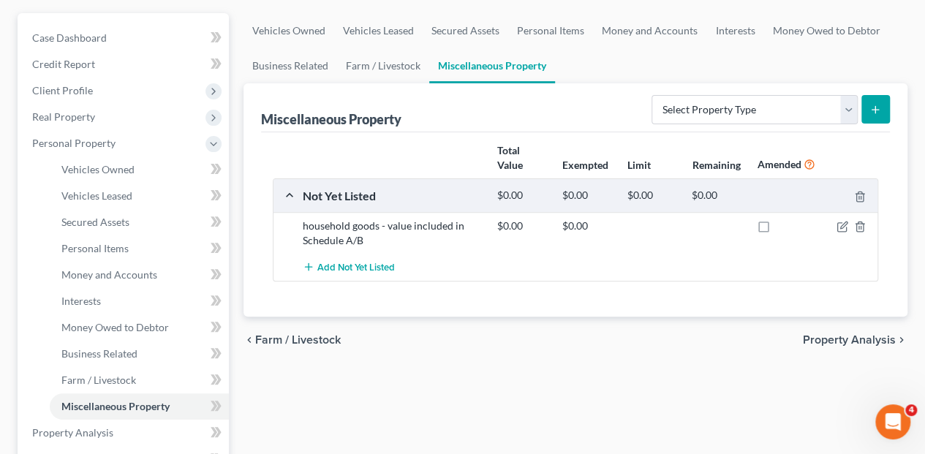
scroll to position [97, 0]
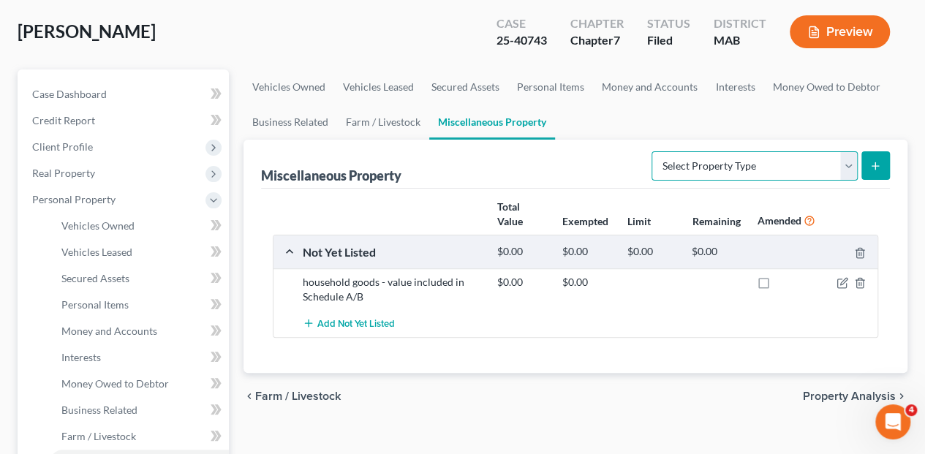
click at [848, 151] on select "Select Property Type Assigned for Creditor Benefit [DATE] Holding for Another N…" at bounding box center [754, 165] width 206 height 29
click at [839, 277] on icon "button" at bounding box center [842, 283] width 12 height 12
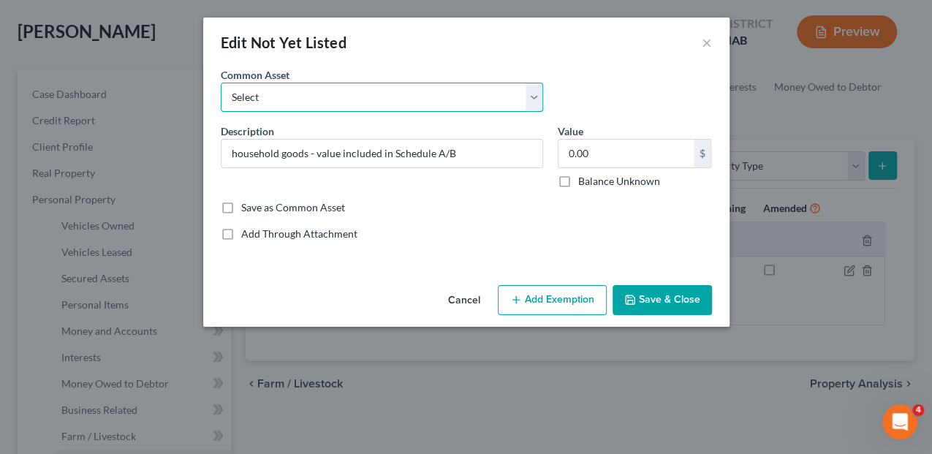
click at [534, 96] on select "Select miscellaneous-stock in business SOCIAL SECURITY AWARD-DISPUTED perosnal …" at bounding box center [382, 97] width 322 height 29
select select "9"
click at [221, 83] on select "Select miscellaneous-stock in business SOCIAL SECURITY AWARD-DISPUTED perosnal …" at bounding box center [382, 97] width 322 height 29
type input "storage household goods"
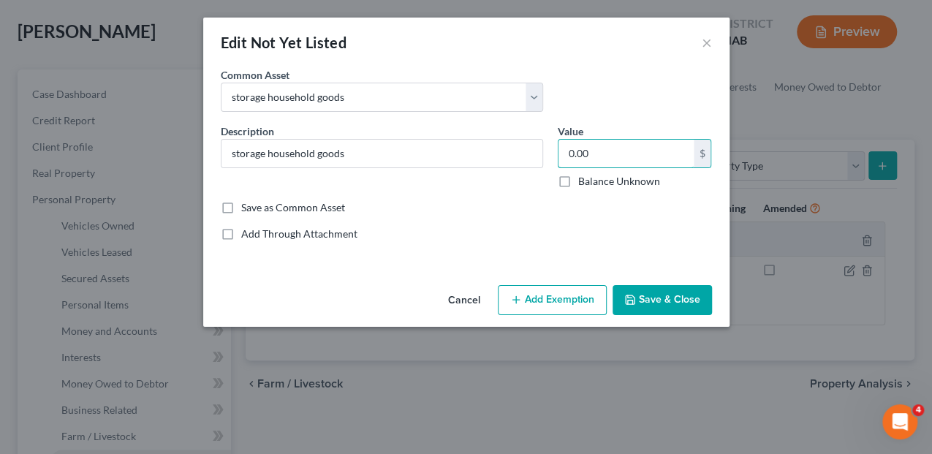
type input "0.00"
click at [669, 302] on button "Save & Close" at bounding box center [661, 300] width 99 height 31
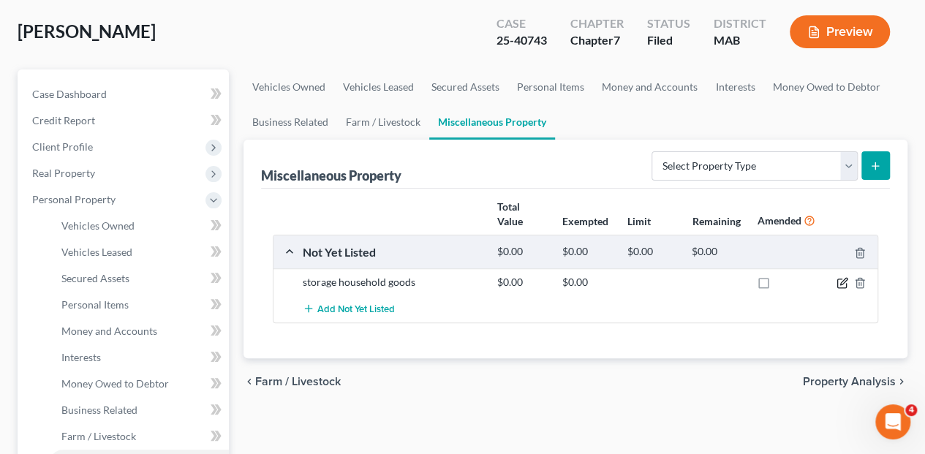
click at [838, 277] on icon "button" at bounding box center [842, 283] width 12 height 12
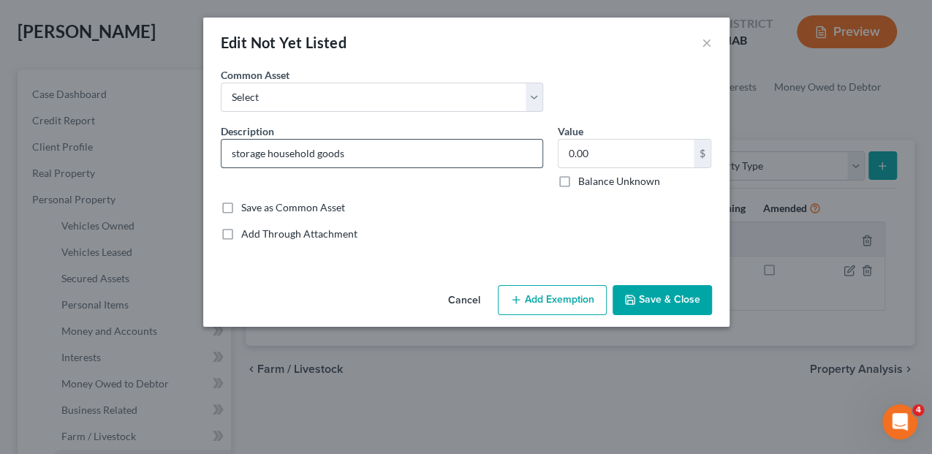
click at [356, 151] on input "storage household goods" at bounding box center [381, 154] width 321 height 28
type input "household goods in storage - included on Schedule A/B"
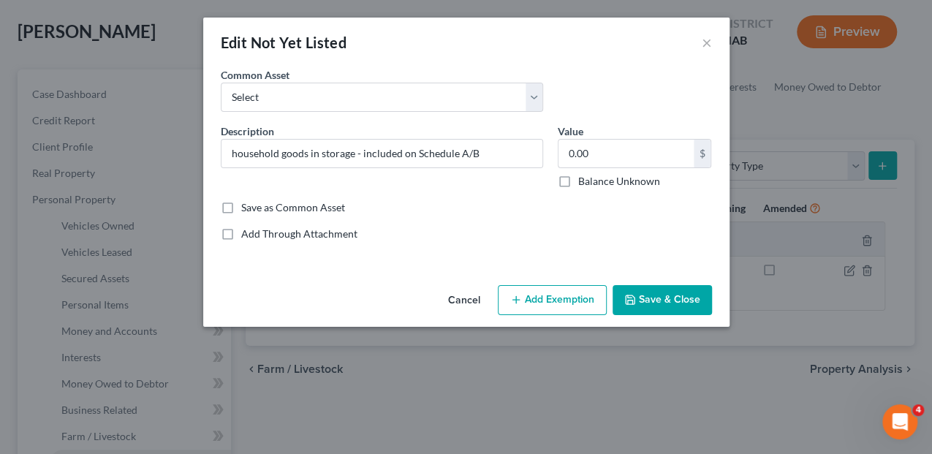
click at [664, 295] on button "Save & Close" at bounding box center [661, 300] width 99 height 31
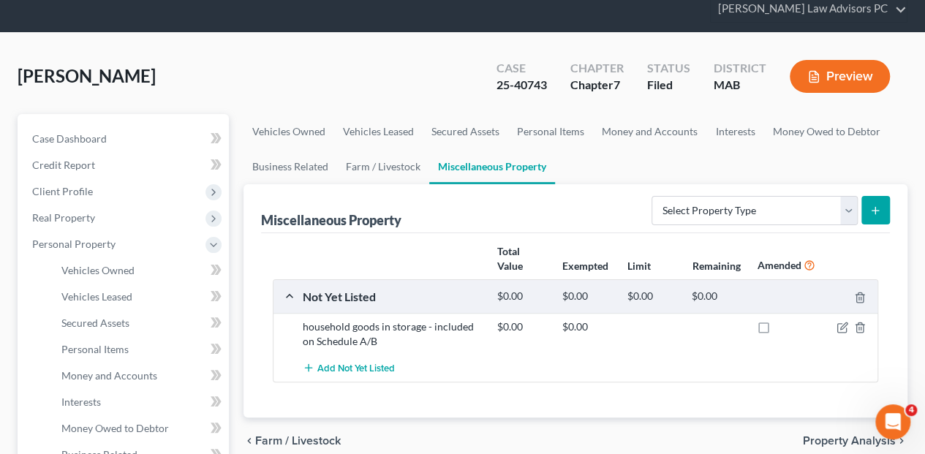
scroll to position [75, 0]
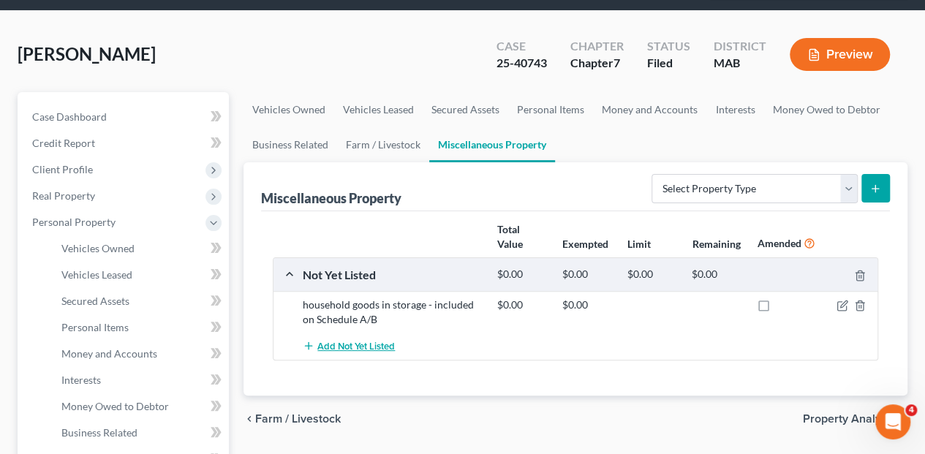
click at [346, 341] on span "Add Not Yet Listed" at bounding box center [355, 347] width 77 height 12
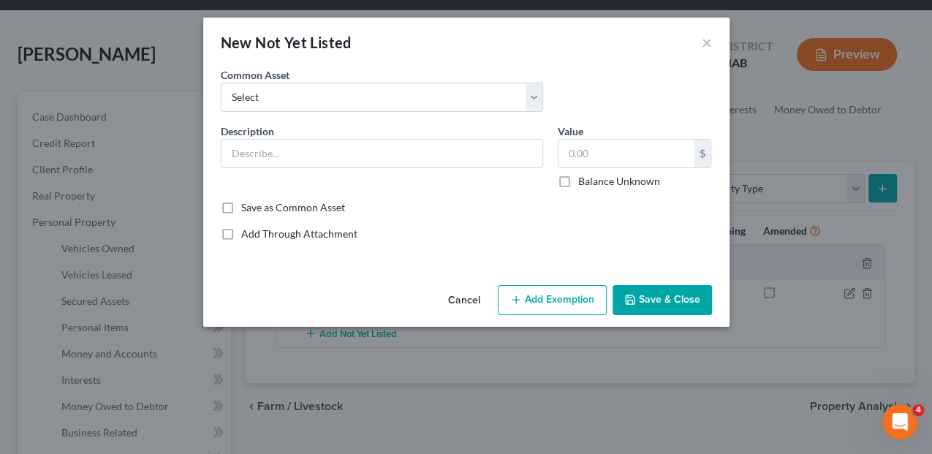
click at [469, 298] on button "Cancel" at bounding box center [464, 301] width 56 height 29
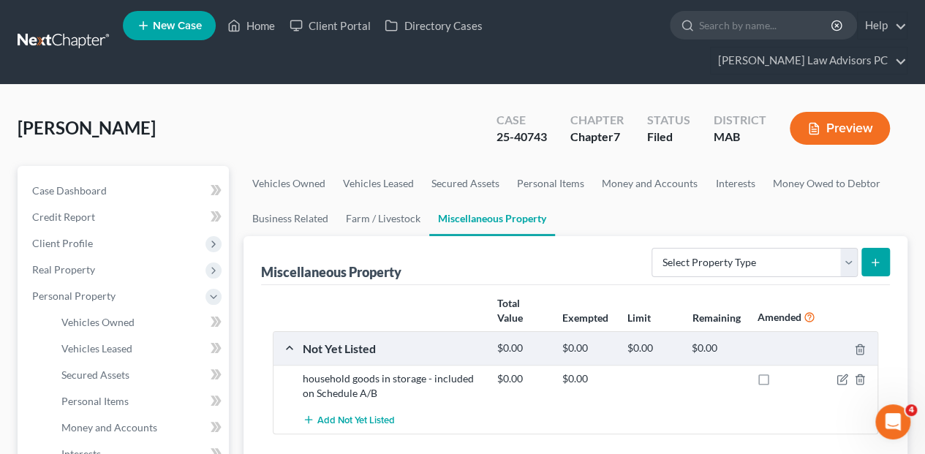
scroll to position [0, 0]
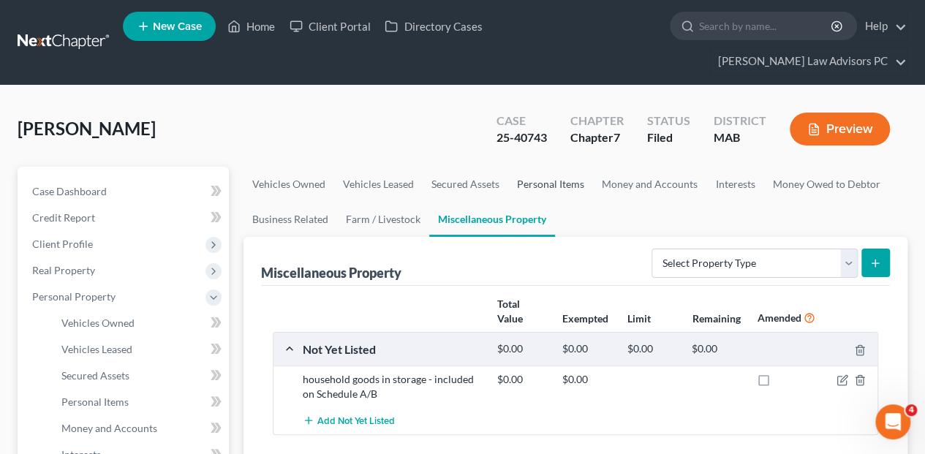
click at [546, 167] on link "Personal Items" at bounding box center [550, 184] width 85 height 35
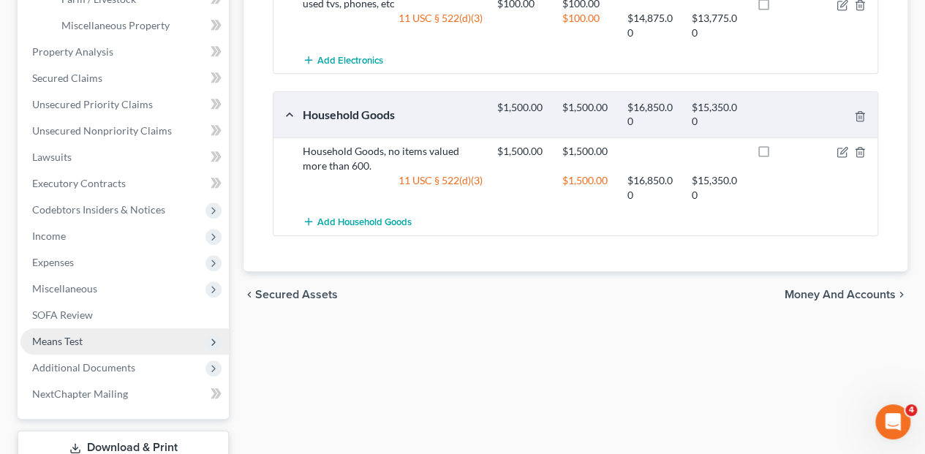
scroll to position [536, 0]
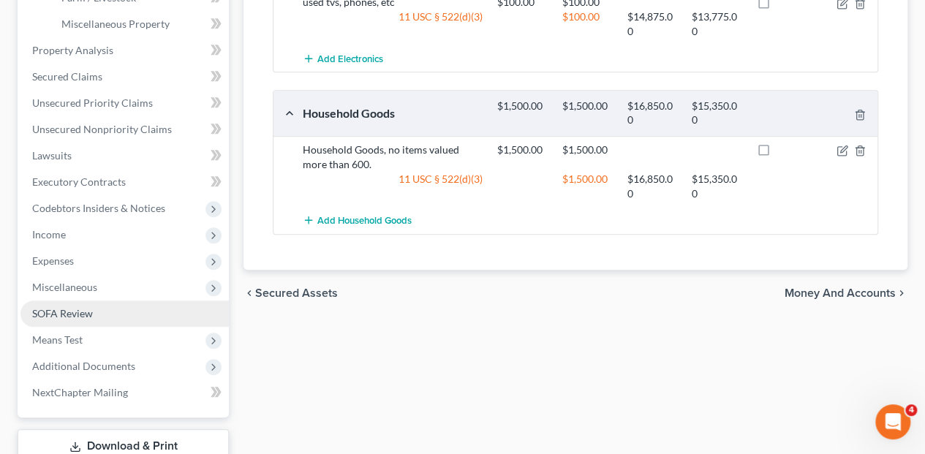
click at [75, 300] on link "SOFA Review" at bounding box center [124, 313] width 208 height 26
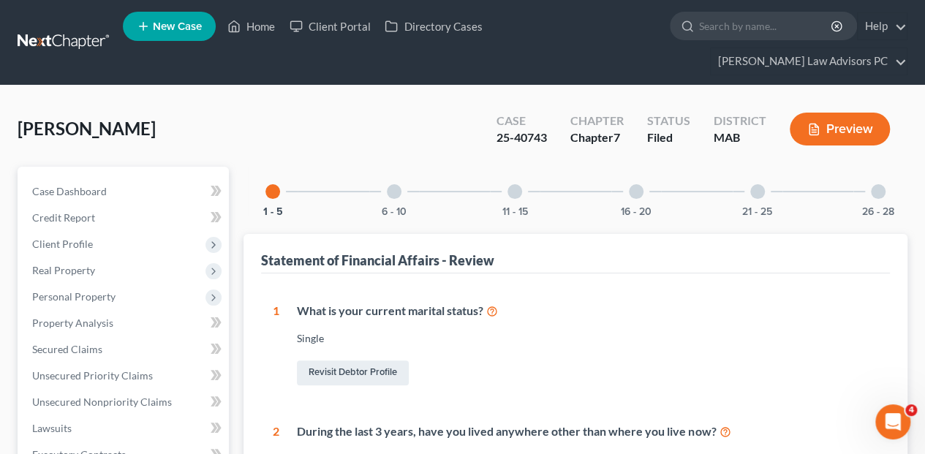
click at [756, 184] on div at bounding box center [757, 191] width 15 height 15
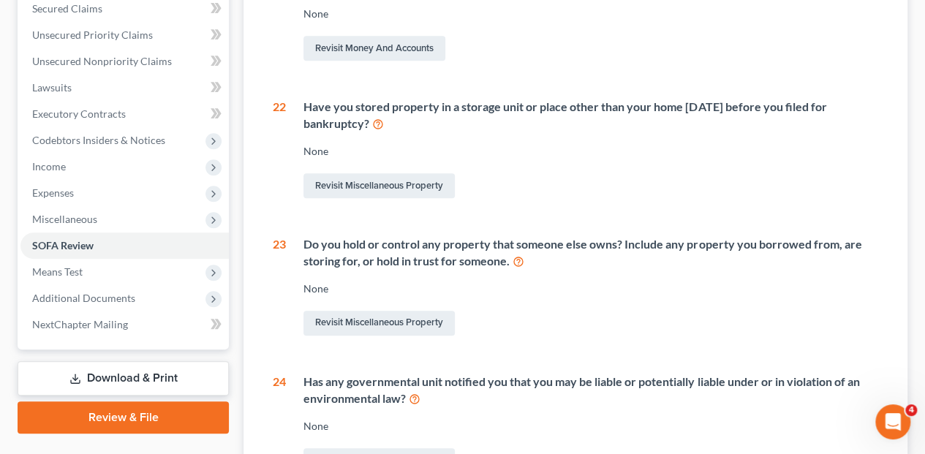
scroll to position [243, 0]
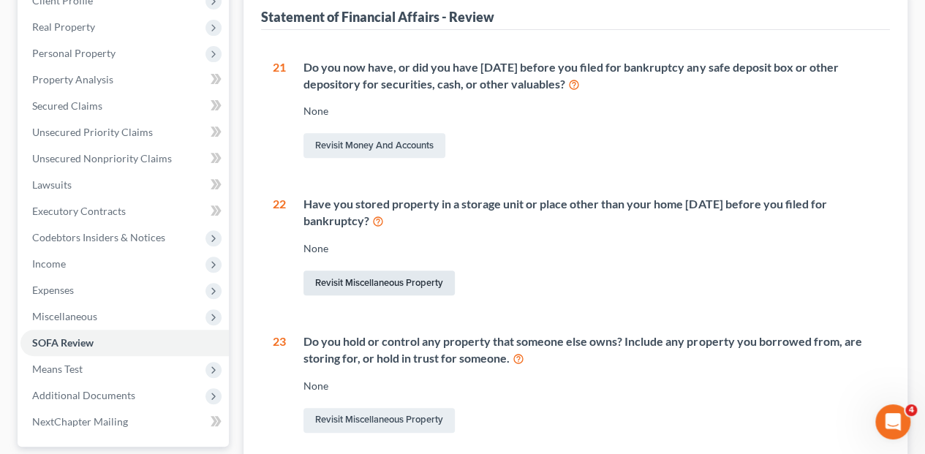
click at [381, 270] on link "Revisit Miscellaneous Property" at bounding box center [378, 282] width 151 height 25
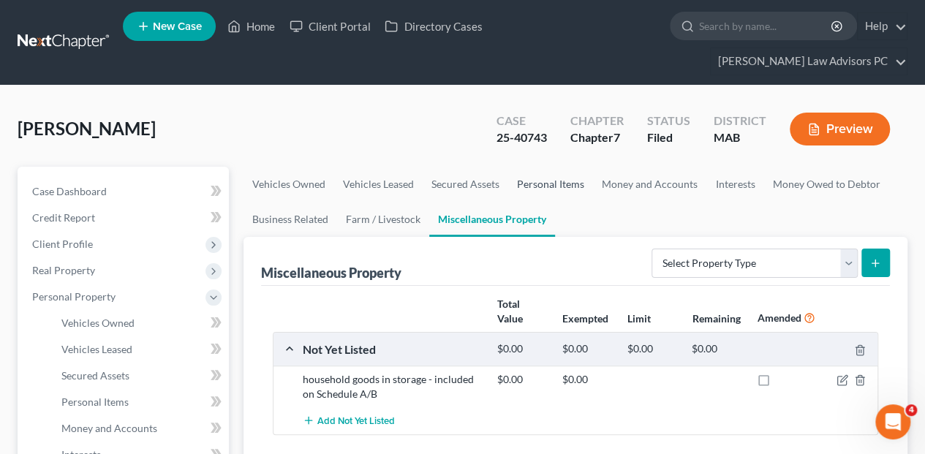
click at [549, 167] on link "Personal Items" at bounding box center [550, 184] width 85 height 35
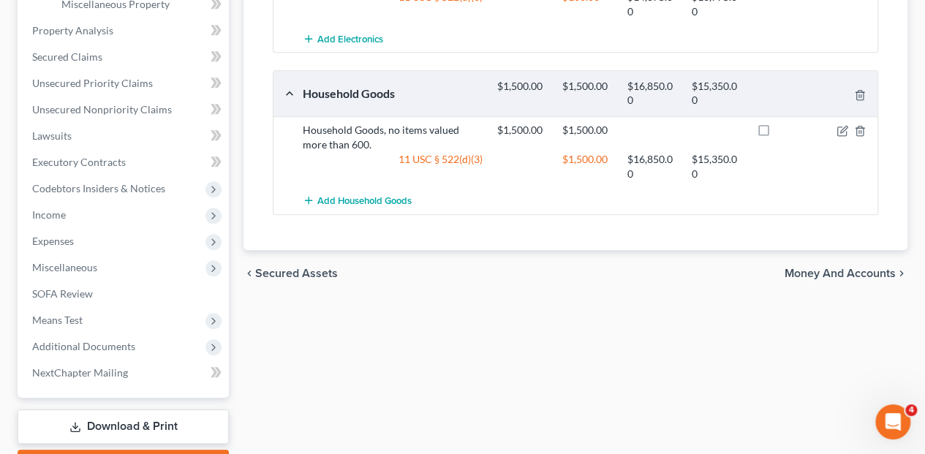
scroll to position [585, 0]
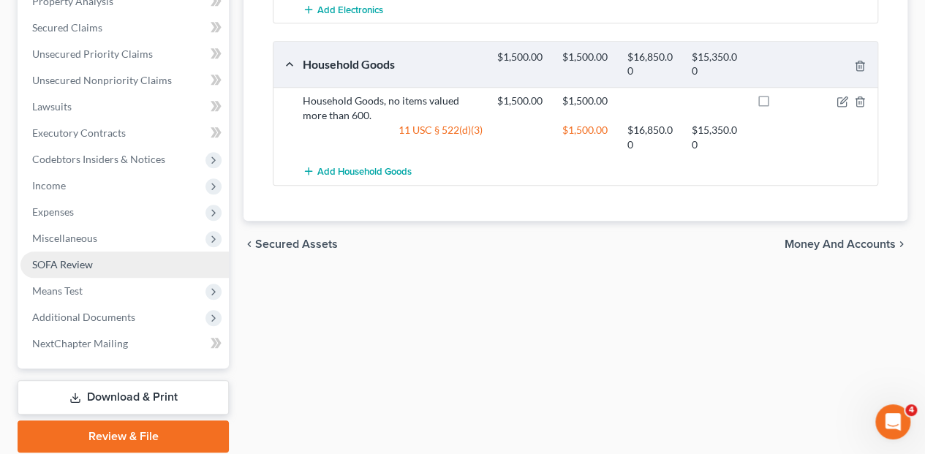
click at [79, 258] on span "SOFA Review" at bounding box center [62, 264] width 61 height 12
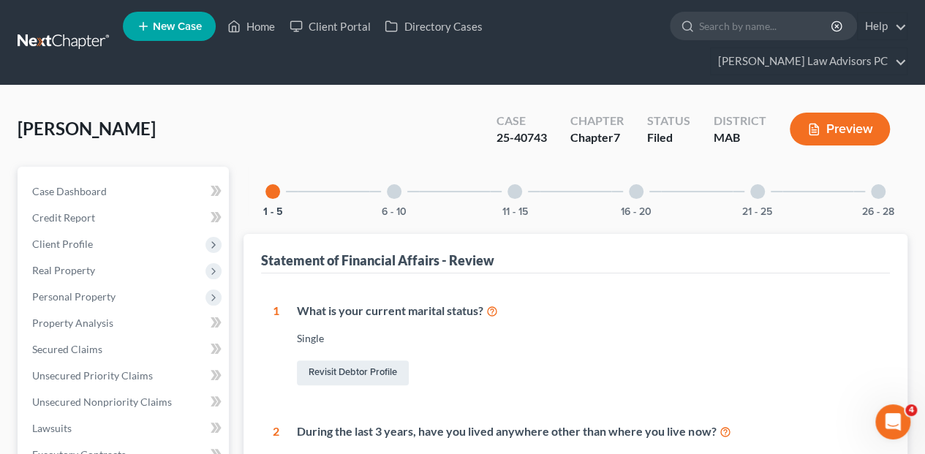
click at [754, 184] on div at bounding box center [757, 191] width 15 height 15
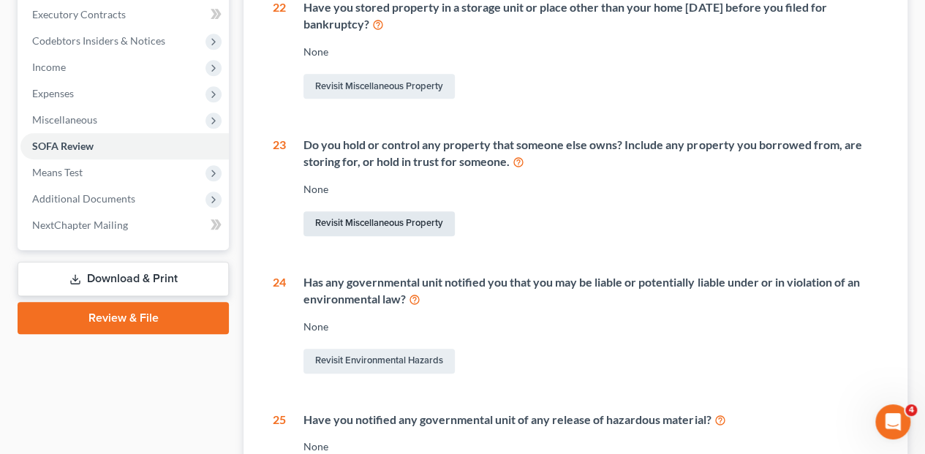
scroll to position [390, 0]
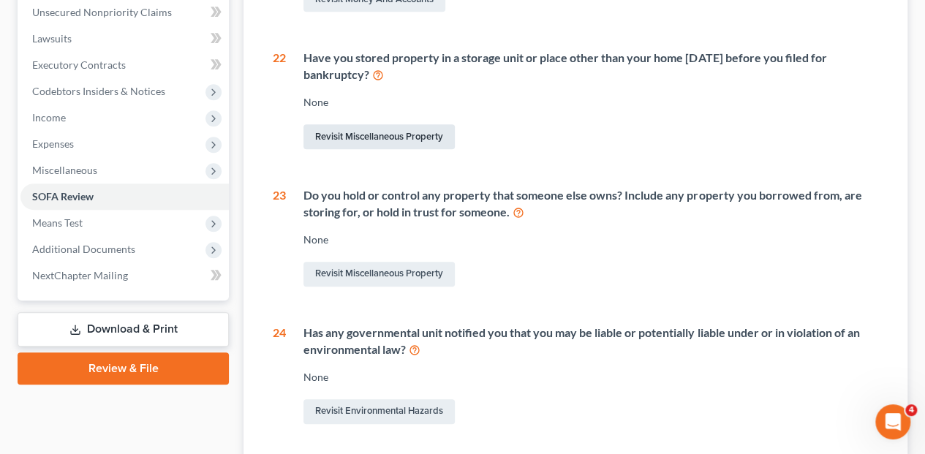
click at [356, 124] on link "Revisit Miscellaneous Property" at bounding box center [378, 136] width 151 height 25
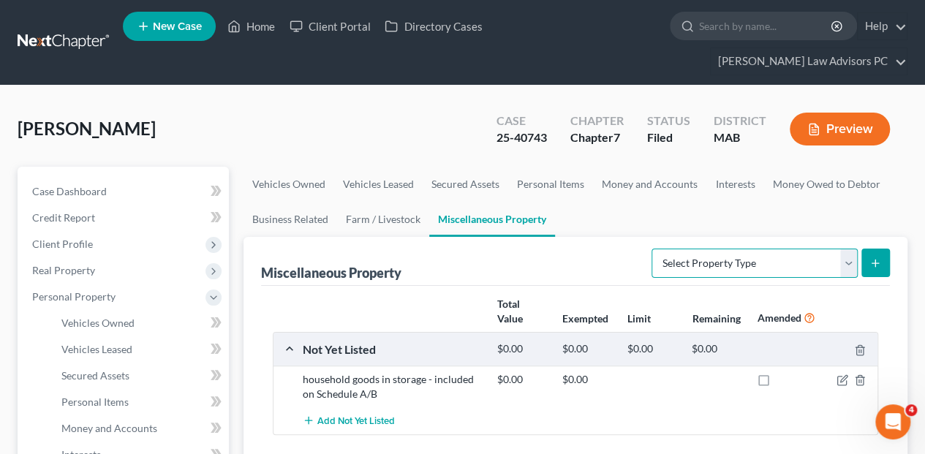
click at [846, 249] on select "Select Property Type Assigned for Creditor Benefit [DATE] Holding for Another N…" at bounding box center [754, 263] width 206 height 29
click at [860, 380] on line "button" at bounding box center [860, 381] width 0 height 3
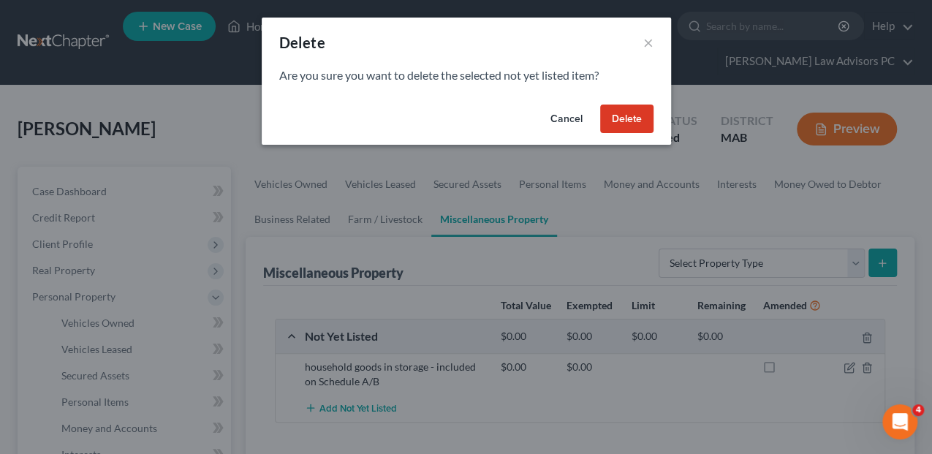
click at [617, 123] on button "Delete" at bounding box center [626, 119] width 53 height 29
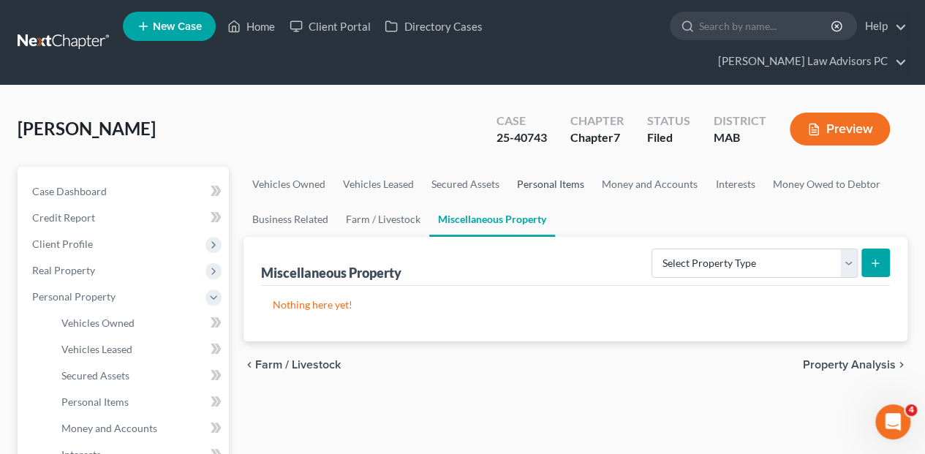
click at [534, 167] on link "Personal Items" at bounding box center [550, 184] width 85 height 35
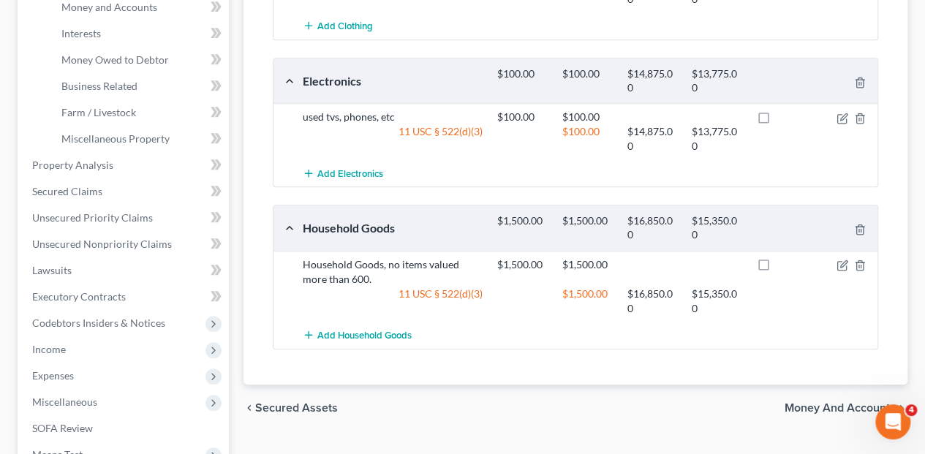
scroll to position [439, 0]
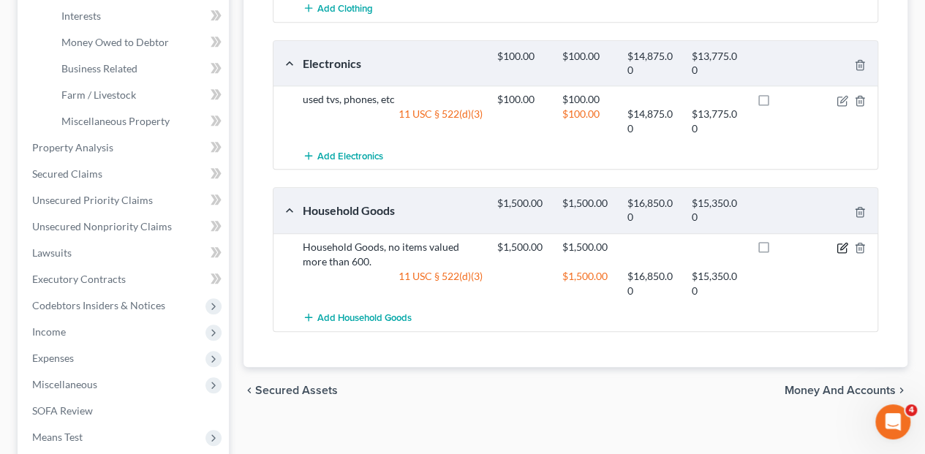
click at [838, 242] on icon "button" at bounding box center [842, 248] width 12 height 12
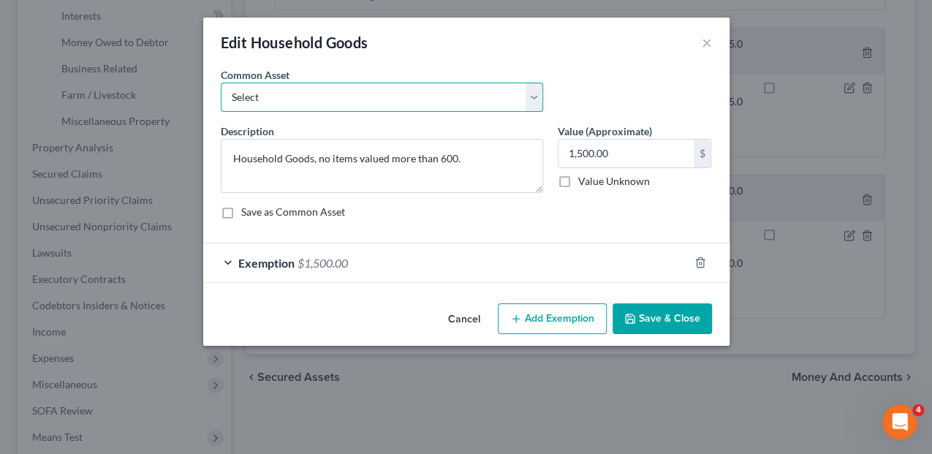
click at [531, 96] on select "Select used household items Household Goods, no items valued more than 600." at bounding box center [382, 97] width 322 height 29
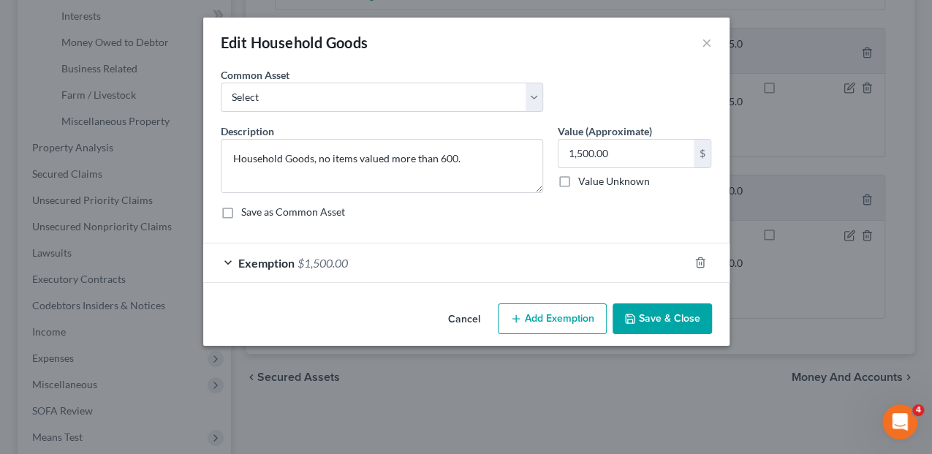
click at [712, 42] on div "Edit Household Goods ×" at bounding box center [466, 43] width 526 height 50
click at [469, 319] on button "Cancel" at bounding box center [464, 319] width 56 height 29
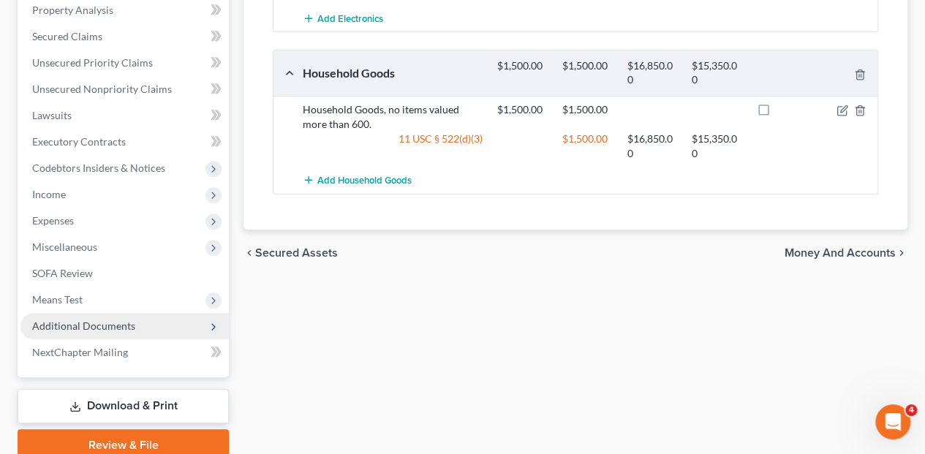
scroll to position [610, 0]
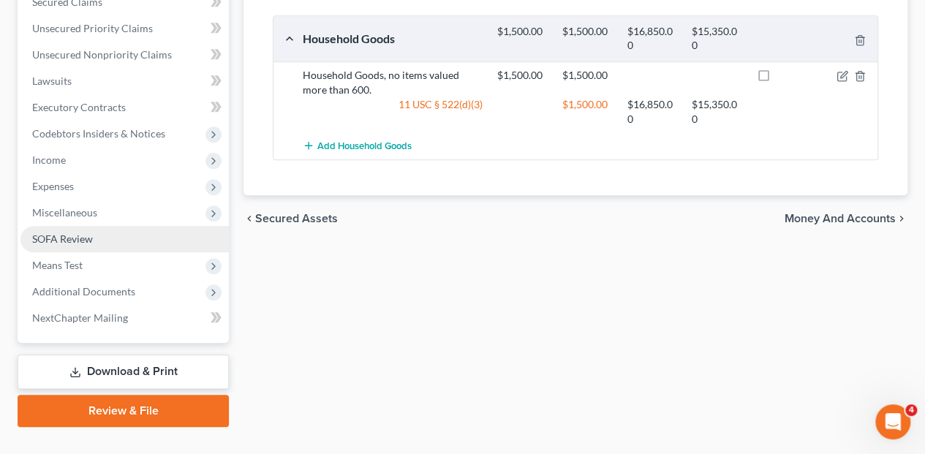
click at [68, 232] on span "SOFA Review" at bounding box center [62, 238] width 61 height 12
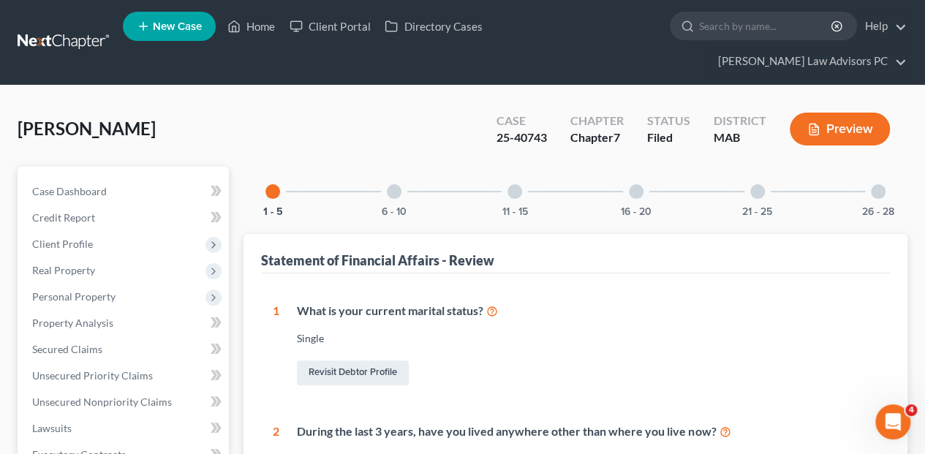
click at [757, 184] on div at bounding box center [757, 191] width 15 height 15
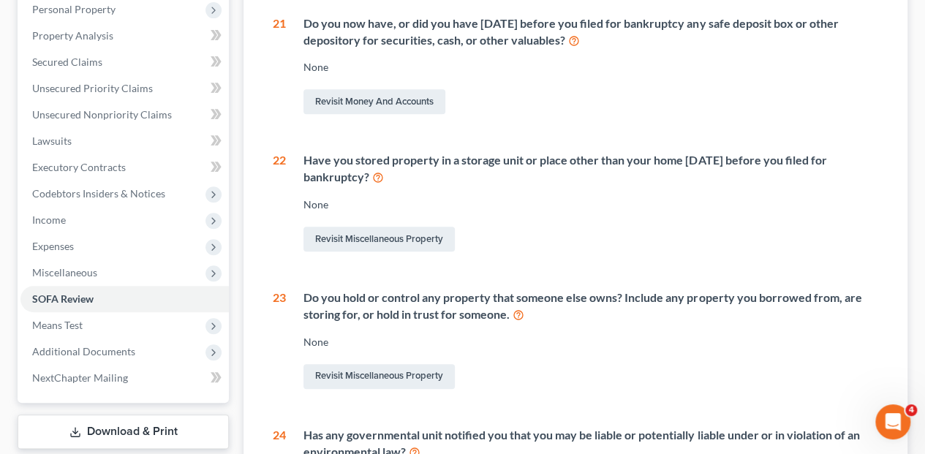
scroll to position [292, 0]
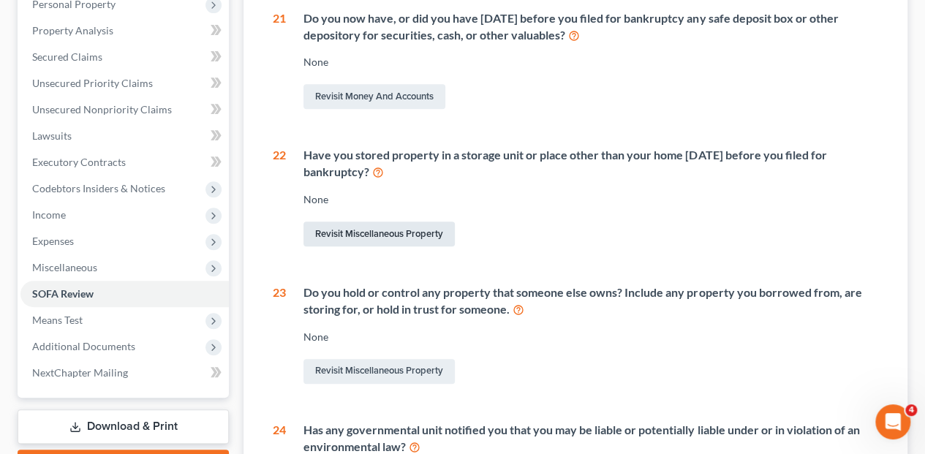
click at [368, 221] on link "Revisit Miscellaneous Property" at bounding box center [378, 233] width 151 height 25
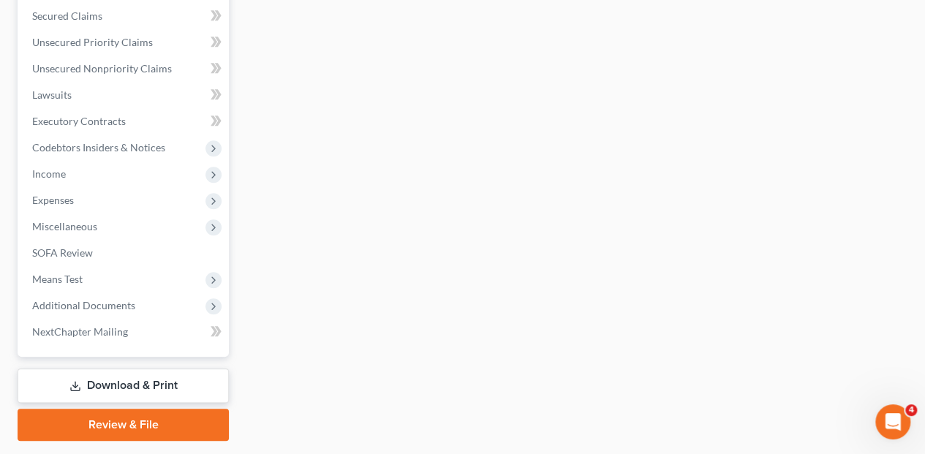
scroll to position [610, 0]
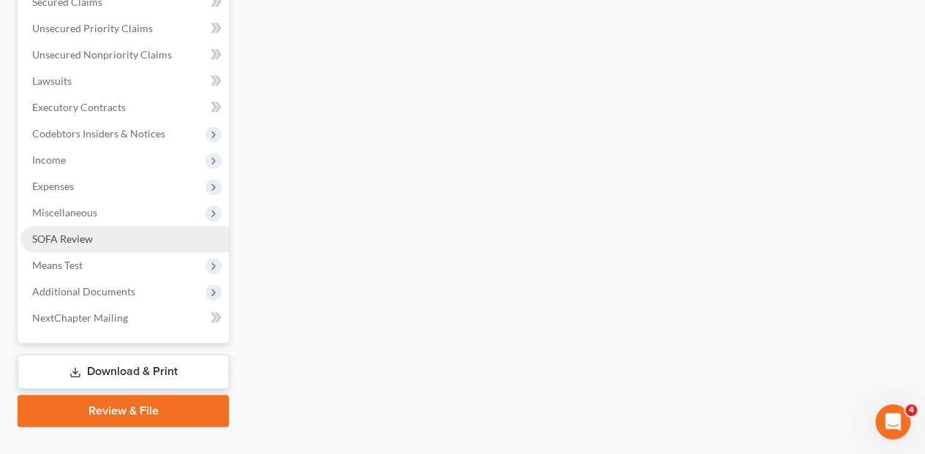
click at [69, 232] on span "SOFA Review" at bounding box center [62, 238] width 61 height 12
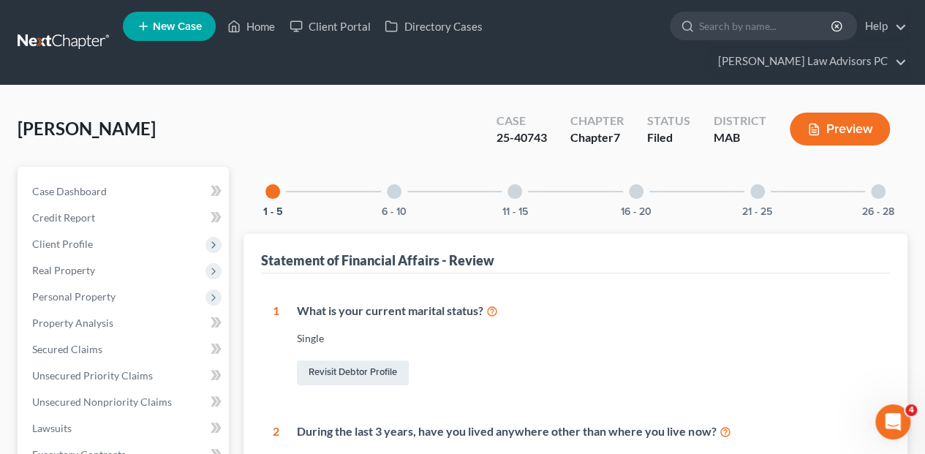
click at [757, 184] on div at bounding box center [757, 191] width 15 height 15
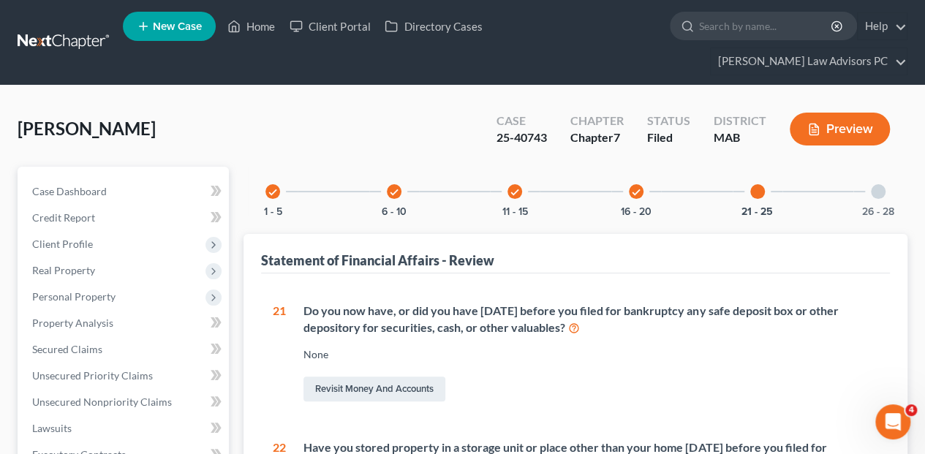
click at [716, 243] on div "Statement of Financial Affairs - Review" at bounding box center [575, 253] width 629 height 39
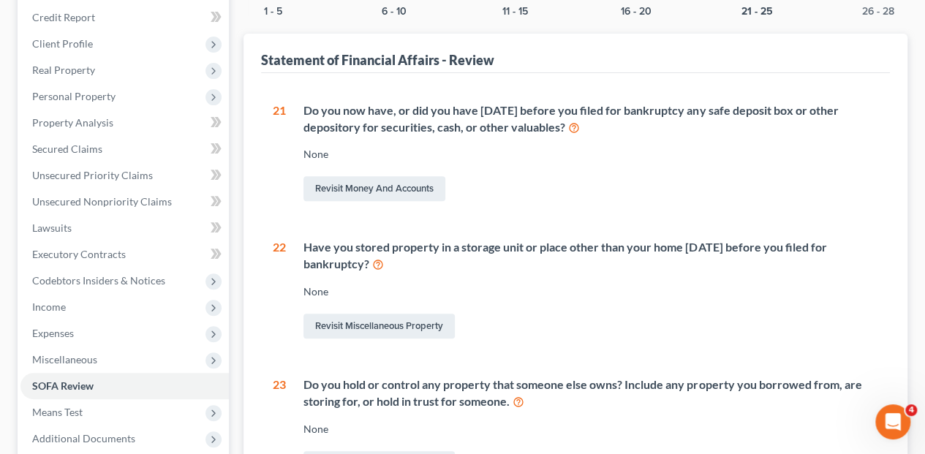
scroll to position [243, 0]
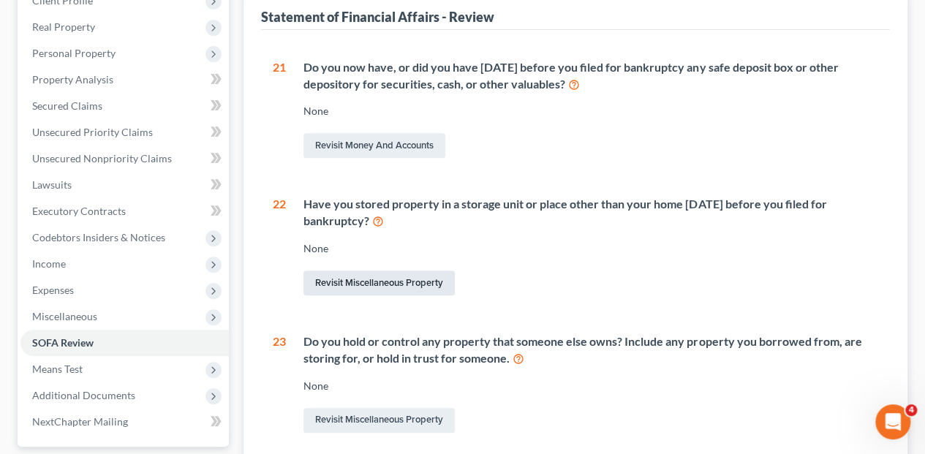
click at [390, 270] on link "Revisit Miscellaneous Property" at bounding box center [378, 282] width 151 height 25
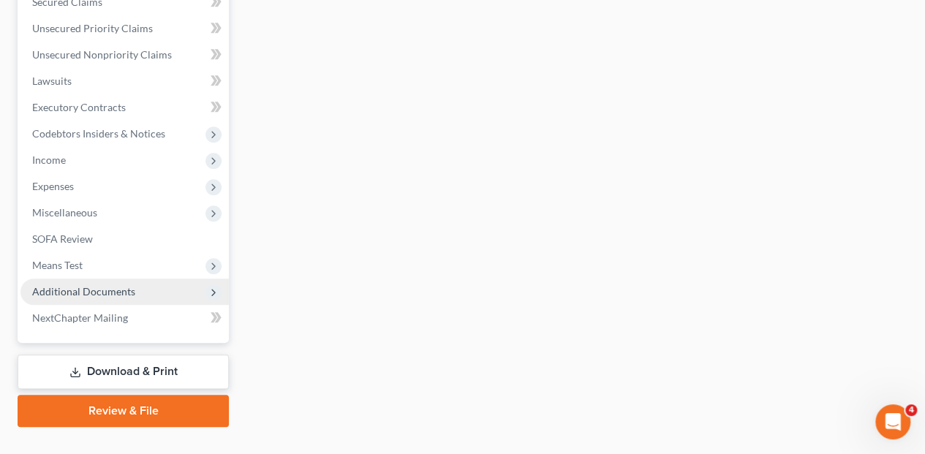
click at [64, 285] on span "Additional Documents" at bounding box center [83, 291] width 103 height 12
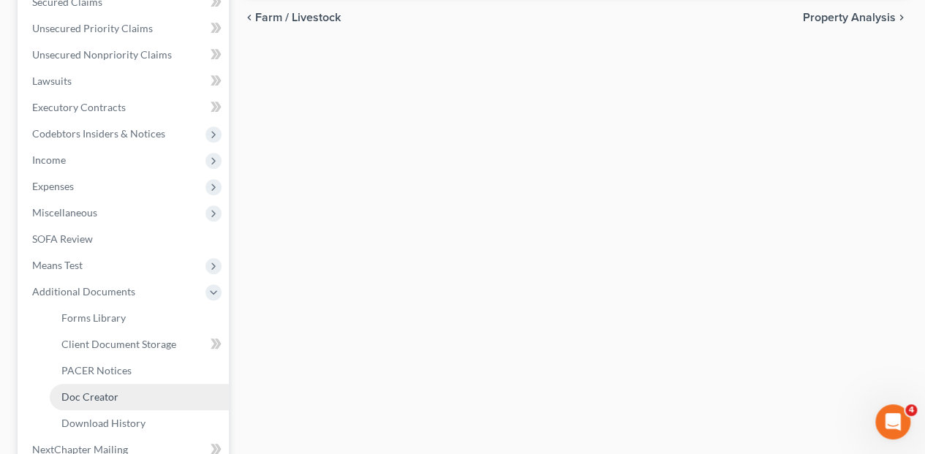
scroll to position [396, 0]
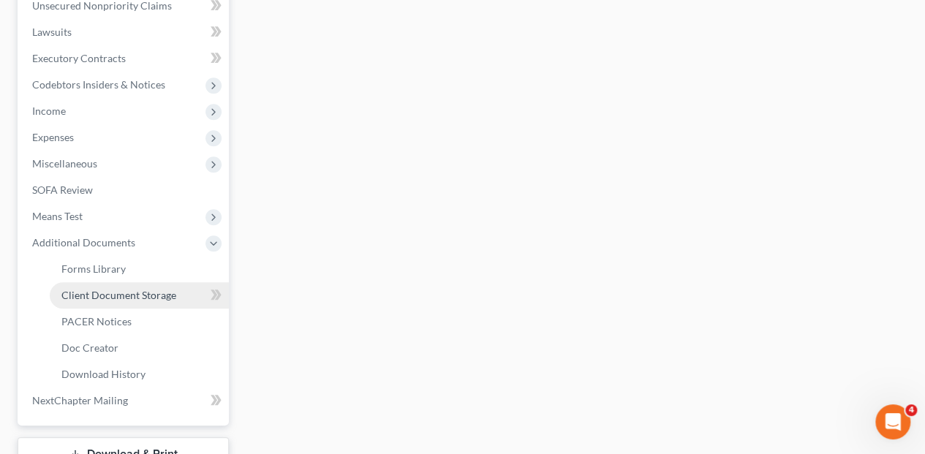
click at [106, 289] on span "Client Document Storage" at bounding box center [118, 295] width 115 height 12
select select "0"
select select "7"
select select "5"
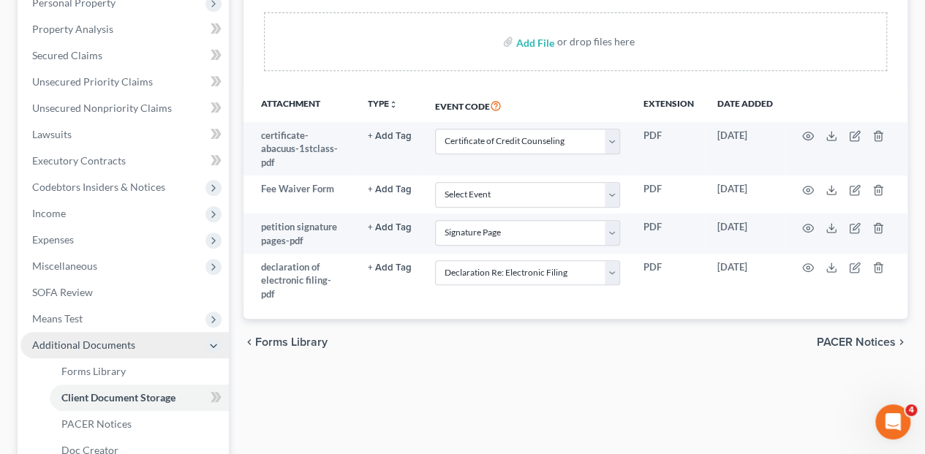
scroll to position [341, 0]
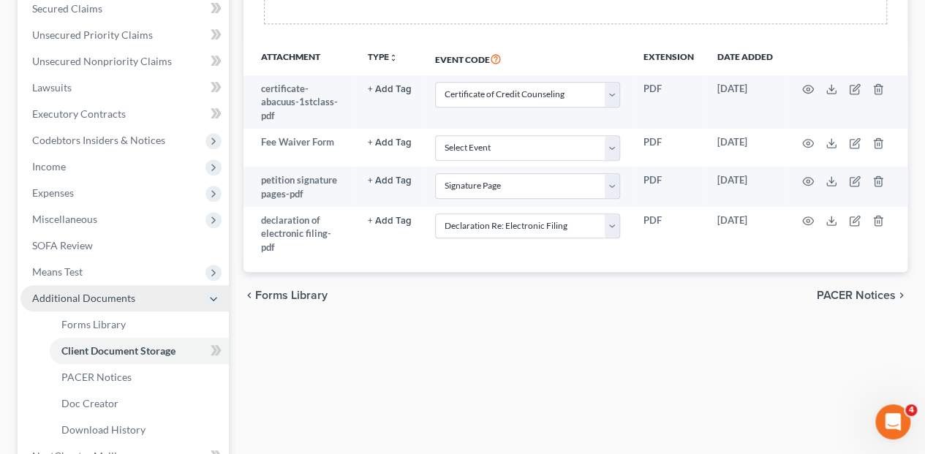
click at [51, 292] on span "Additional Documents" at bounding box center [83, 298] width 103 height 12
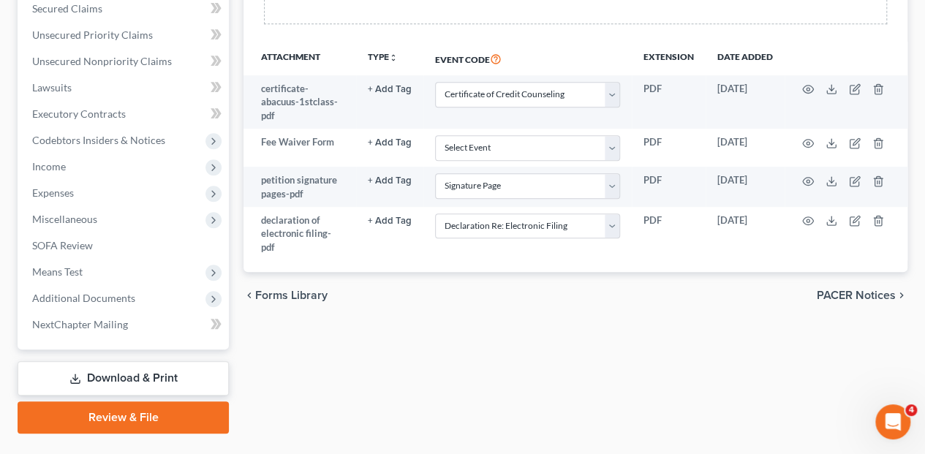
click at [96, 361] on link "Download & Print" at bounding box center [123, 378] width 211 height 34
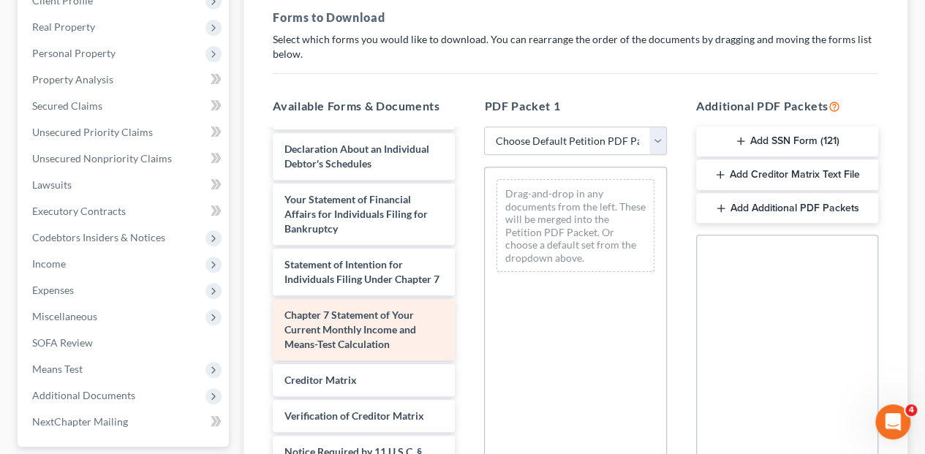
scroll to position [633, 0]
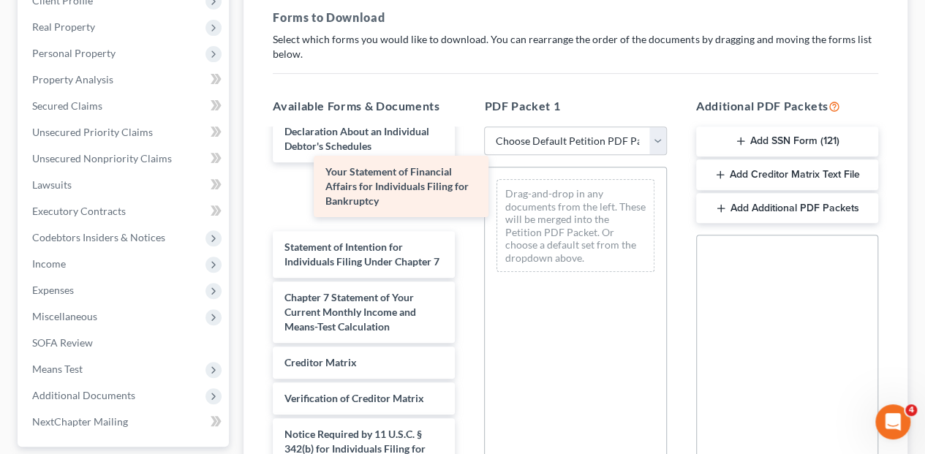
drag, startPoint x: 368, startPoint y: 162, endPoint x: 529, endPoint y: 196, distance: 164.4
click at [466, 198] on div "Your Statement of Financial Affairs for Individuals Filing for Bankruptcy decla…" at bounding box center [363, 13] width 205 height 1033
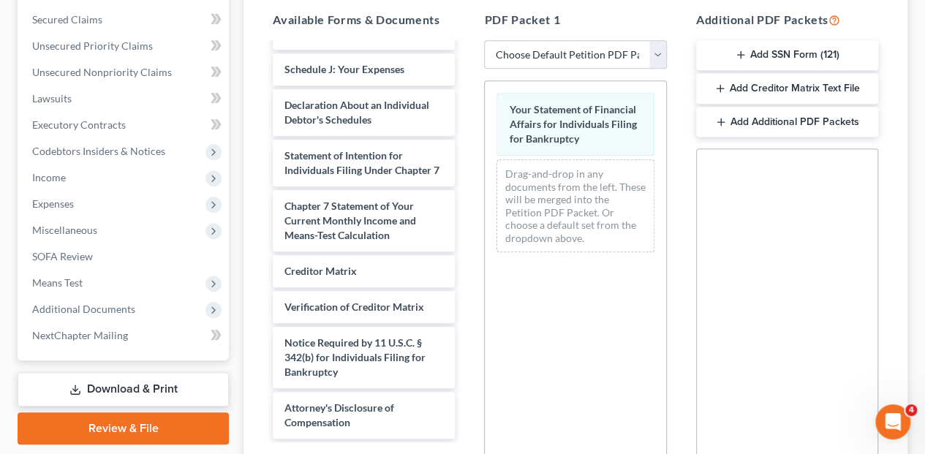
scroll to position [462, 0]
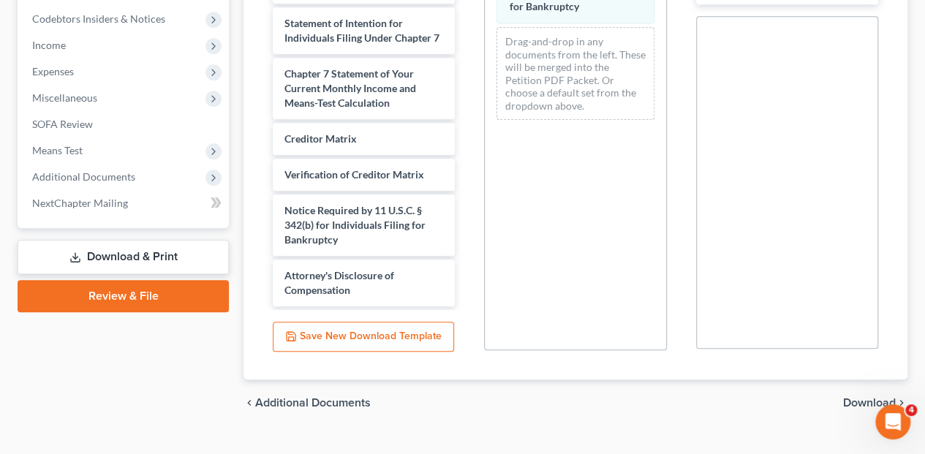
click at [884, 397] on span "Download" at bounding box center [869, 403] width 53 height 12
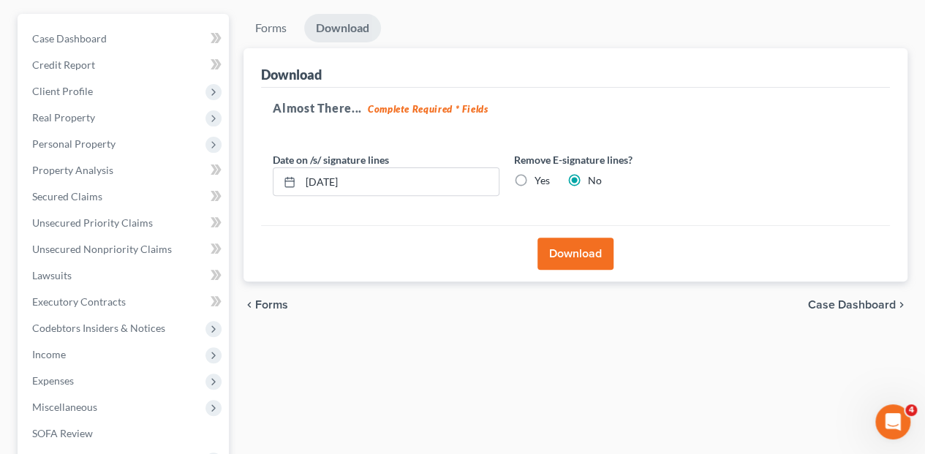
scroll to position [152, 0]
click at [570, 238] on button "Download" at bounding box center [575, 254] width 76 height 32
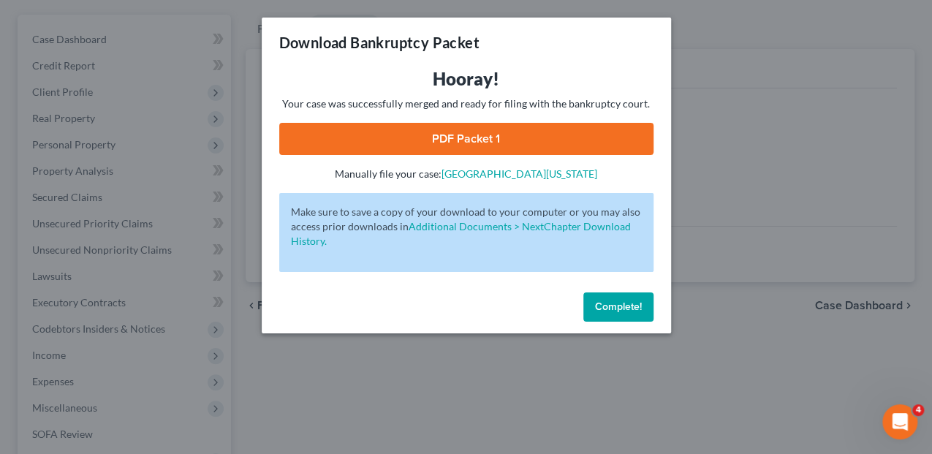
click at [436, 143] on link "PDF Packet 1" at bounding box center [466, 139] width 374 height 32
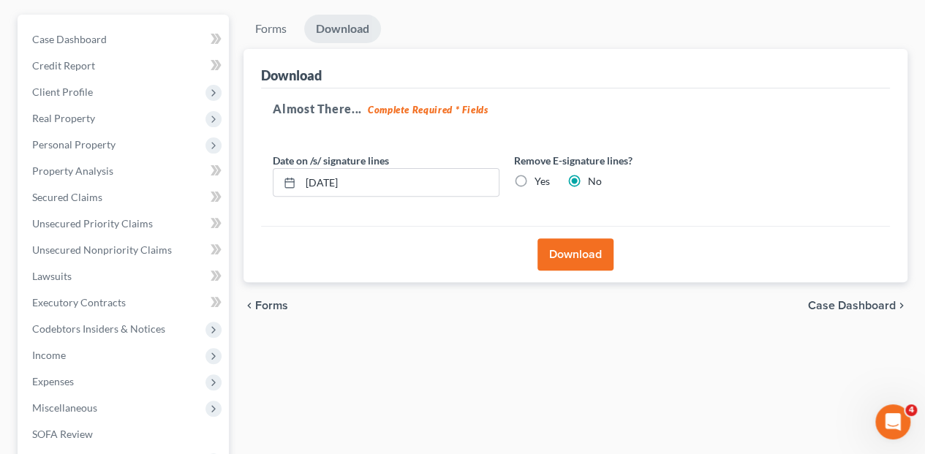
click at [561, 238] on button "Download" at bounding box center [575, 254] width 76 height 32
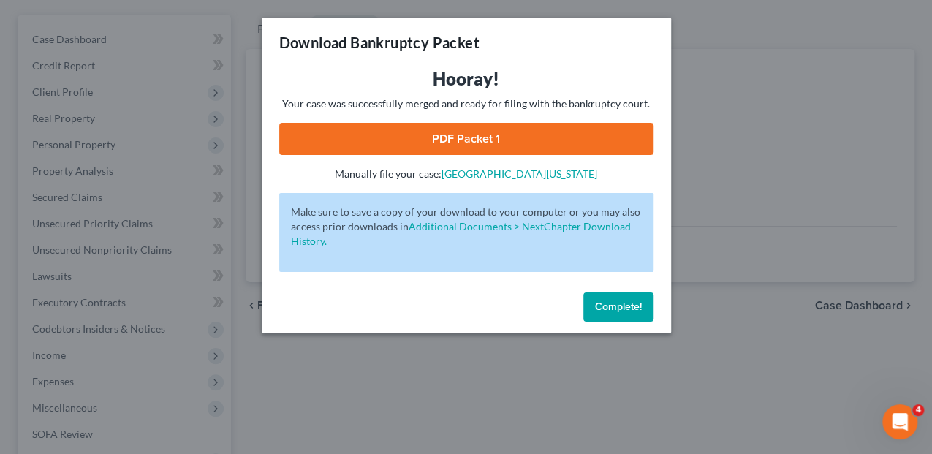
click at [486, 139] on link "PDF Packet 1" at bounding box center [466, 139] width 374 height 32
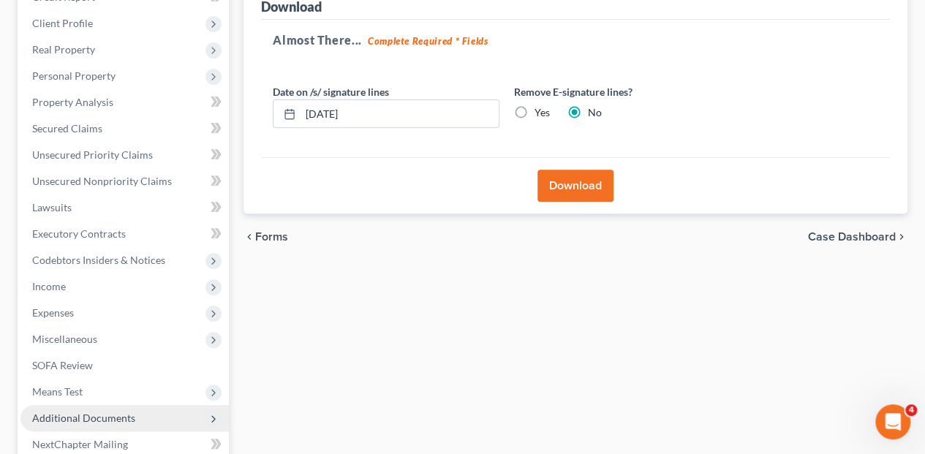
scroll to position [292, 0]
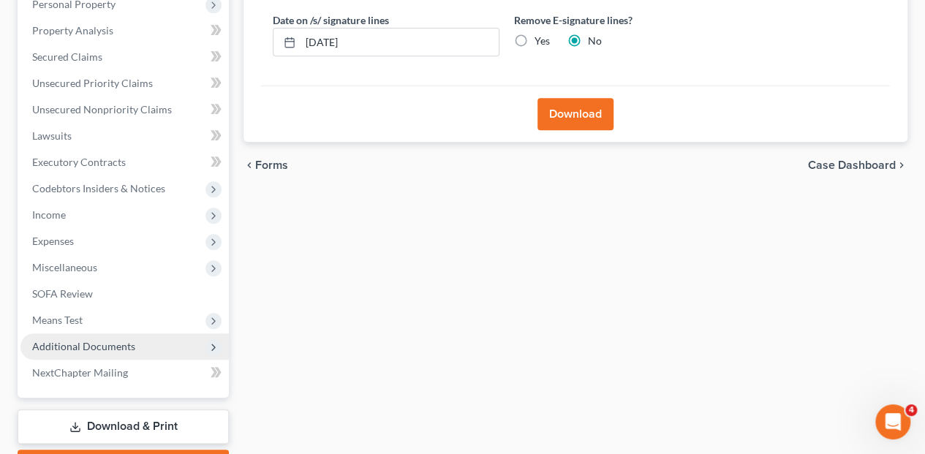
click at [73, 340] on span "Additional Documents" at bounding box center [83, 346] width 103 height 12
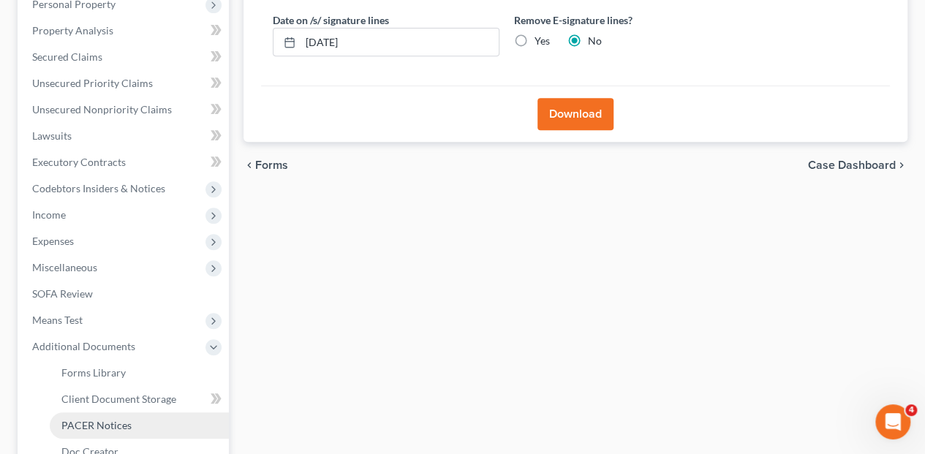
click at [93, 419] on span "PACER Notices" at bounding box center [96, 425] width 70 height 12
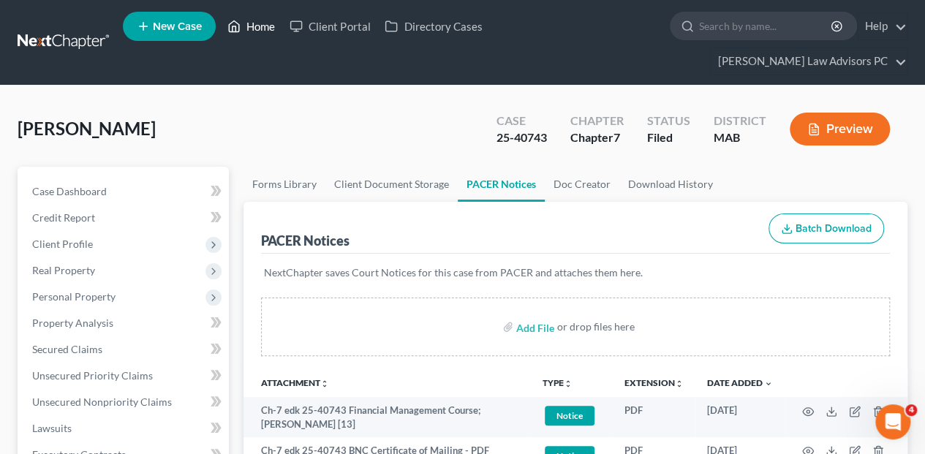
drag, startPoint x: 257, startPoint y: 29, endPoint x: 250, endPoint y: 34, distance: 9.4
click at [257, 29] on link "Home" at bounding box center [251, 26] width 62 height 26
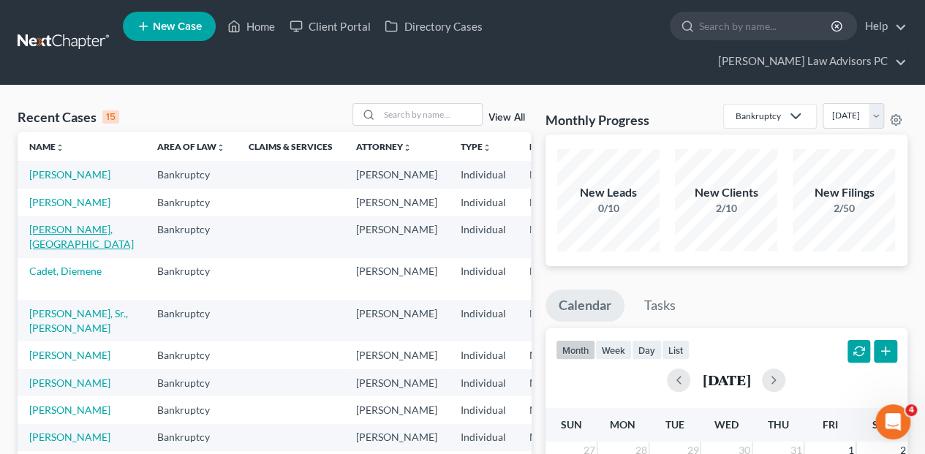
click at [41, 231] on link "[PERSON_NAME], [GEOGRAPHIC_DATA]" at bounding box center [81, 236] width 105 height 27
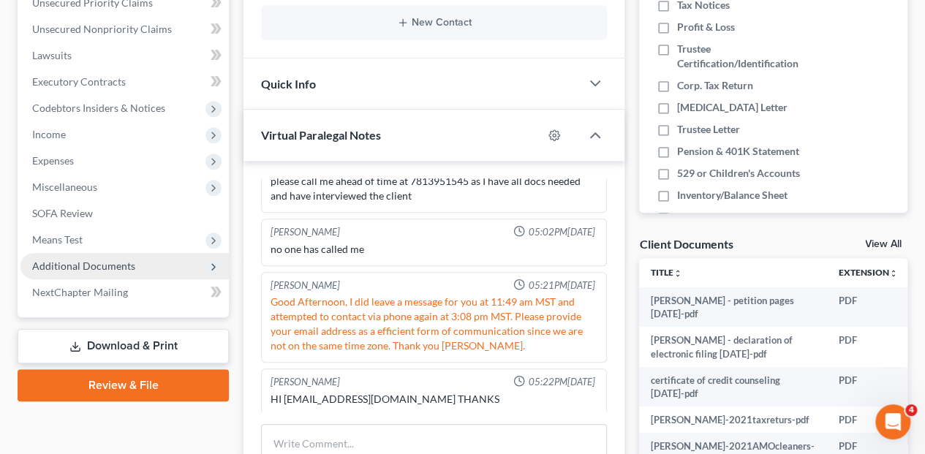
scroll to position [390, 0]
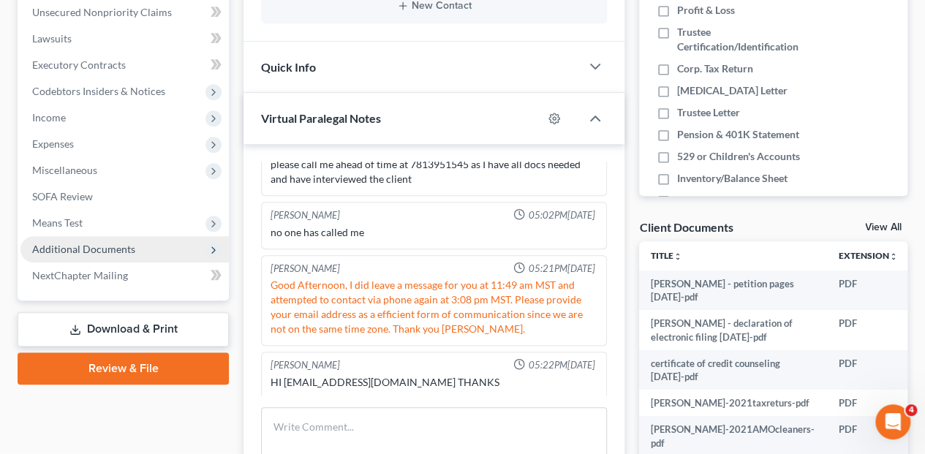
click at [66, 243] on span "Additional Documents" at bounding box center [83, 249] width 103 height 12
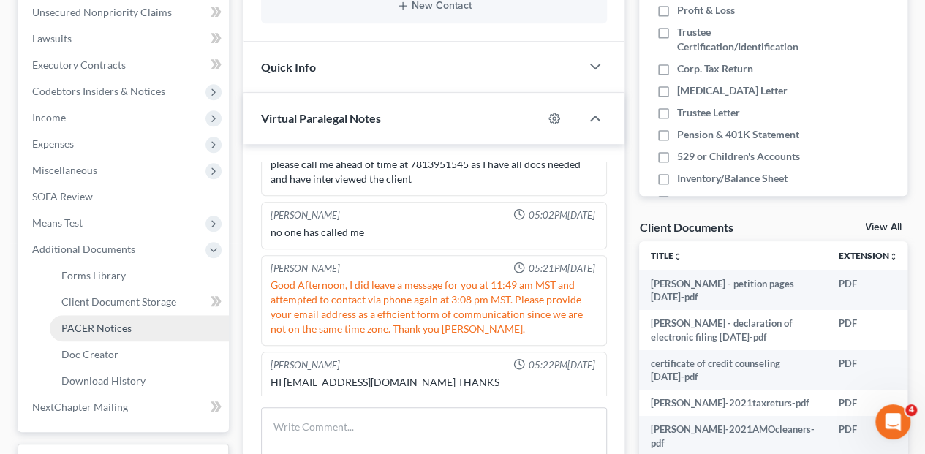
click at [94, 322] on span "PACER Notices" at bounding box center [96, 328] width 70 height 12
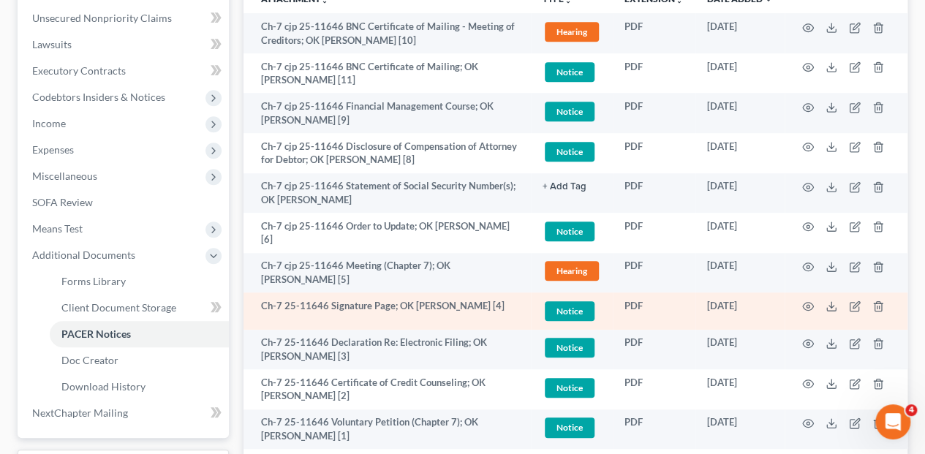
scroll to position [390, 0]
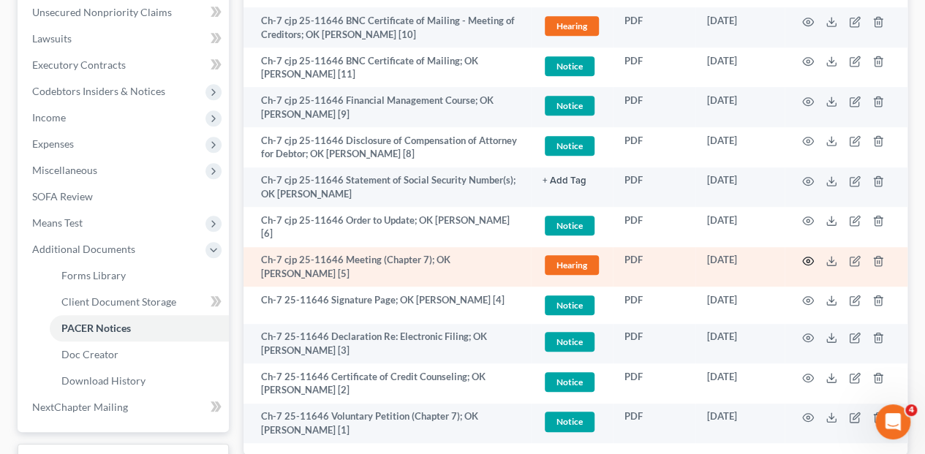
click at [804, 255] on icon "button" at bounding box center [808, 261] width 12 height 12
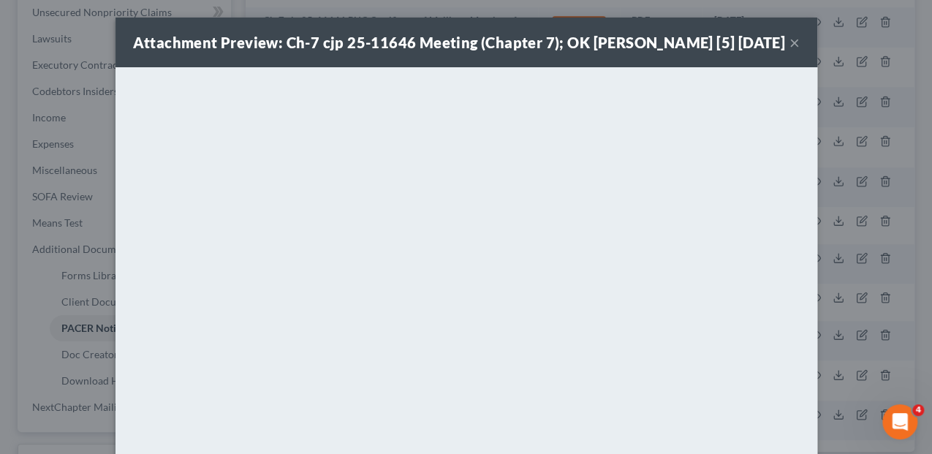
click at [791, 38] on button "×" at bounding box center [794, 43] width 10 height 18
